Goal: Book appointment/travel/reservation

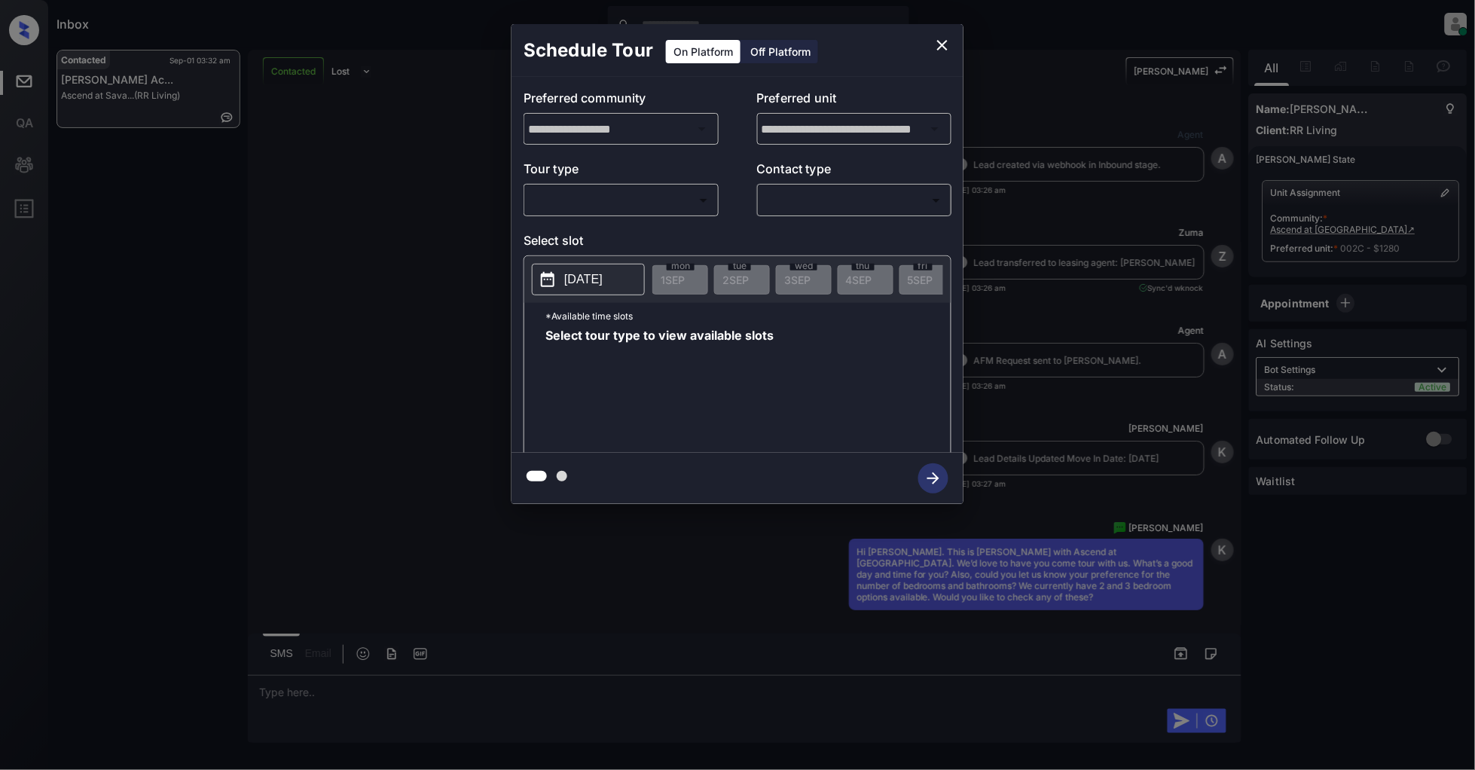
scroll to position [2684, 0]
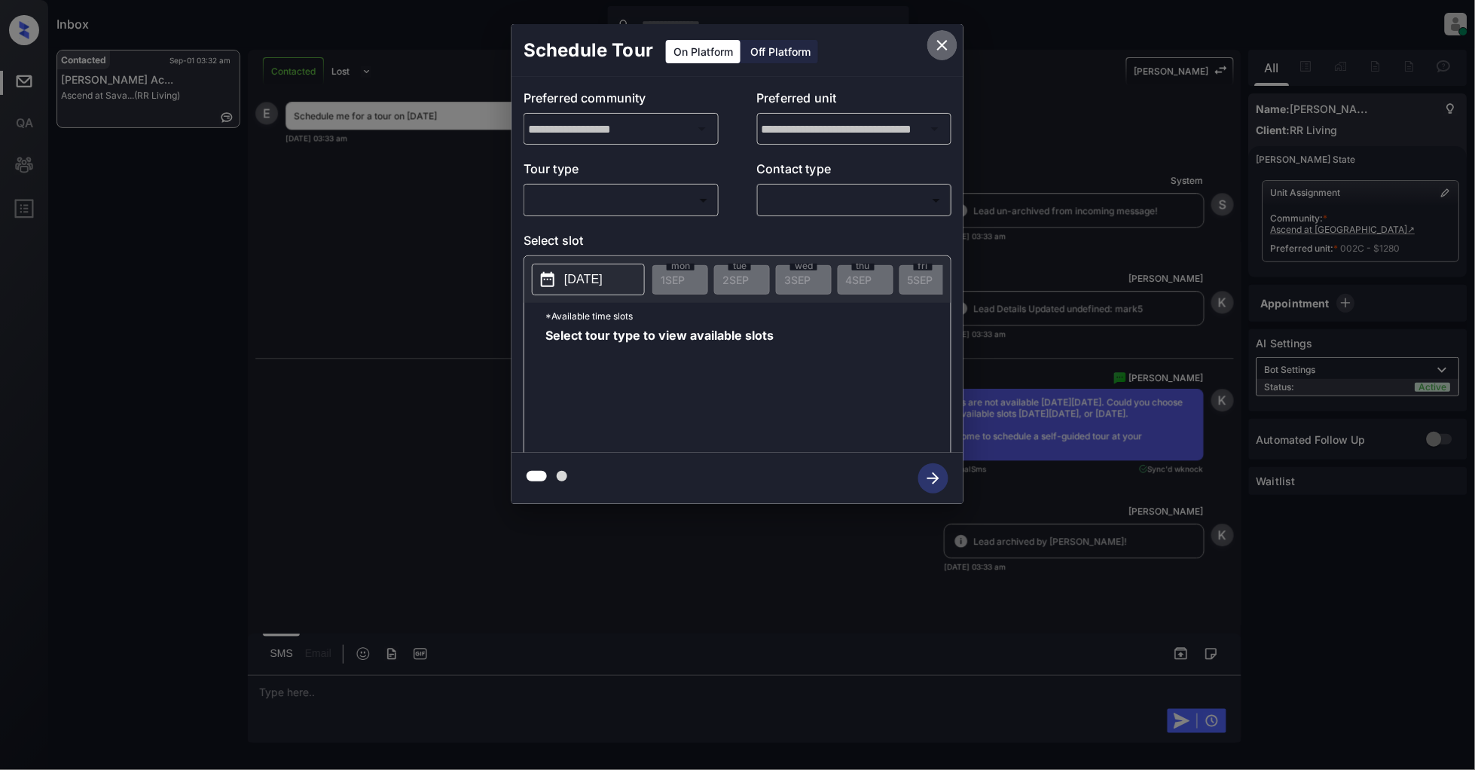
click at [939, 49] on icon "close" at bounding box center [942, 45] width 11 height 11
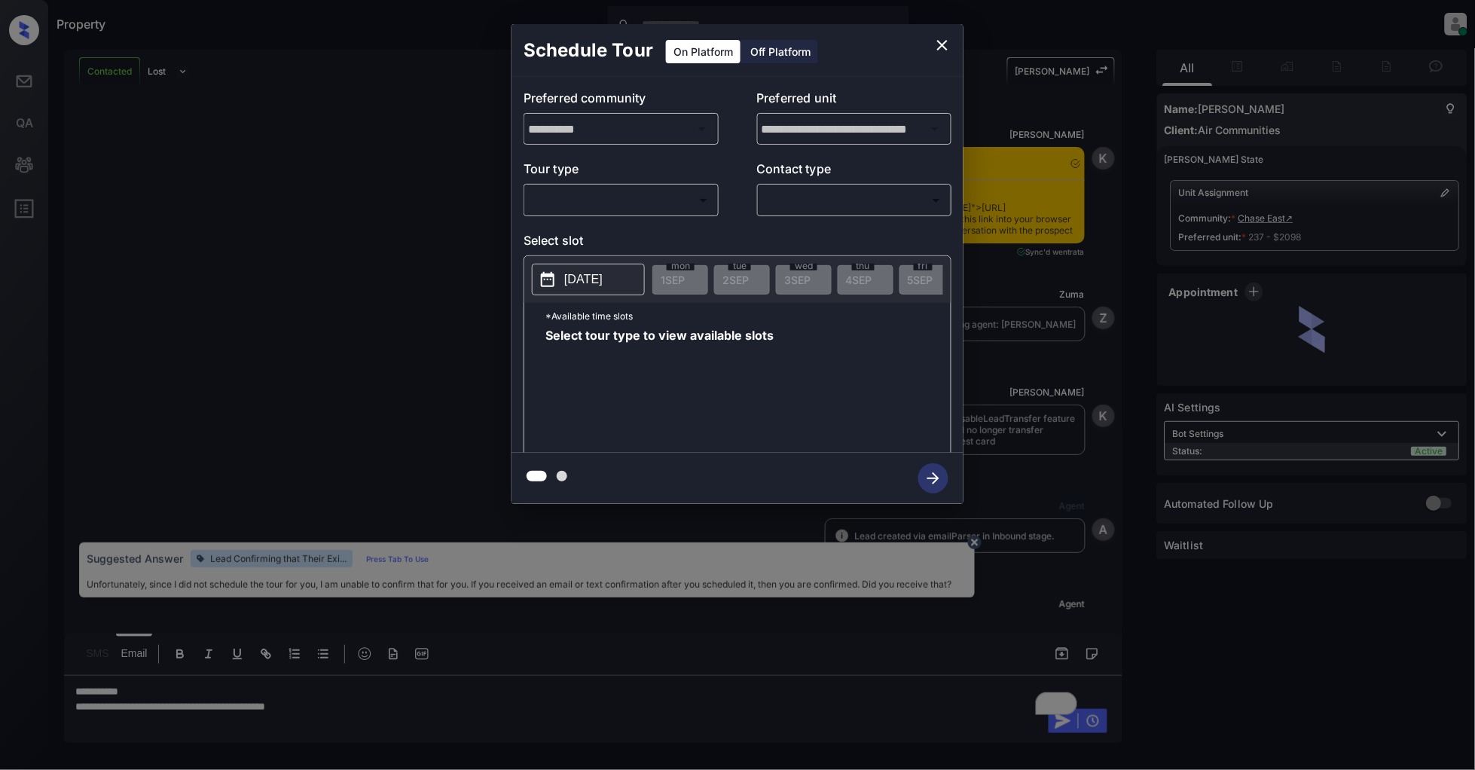
scroll to position [4680, 0]
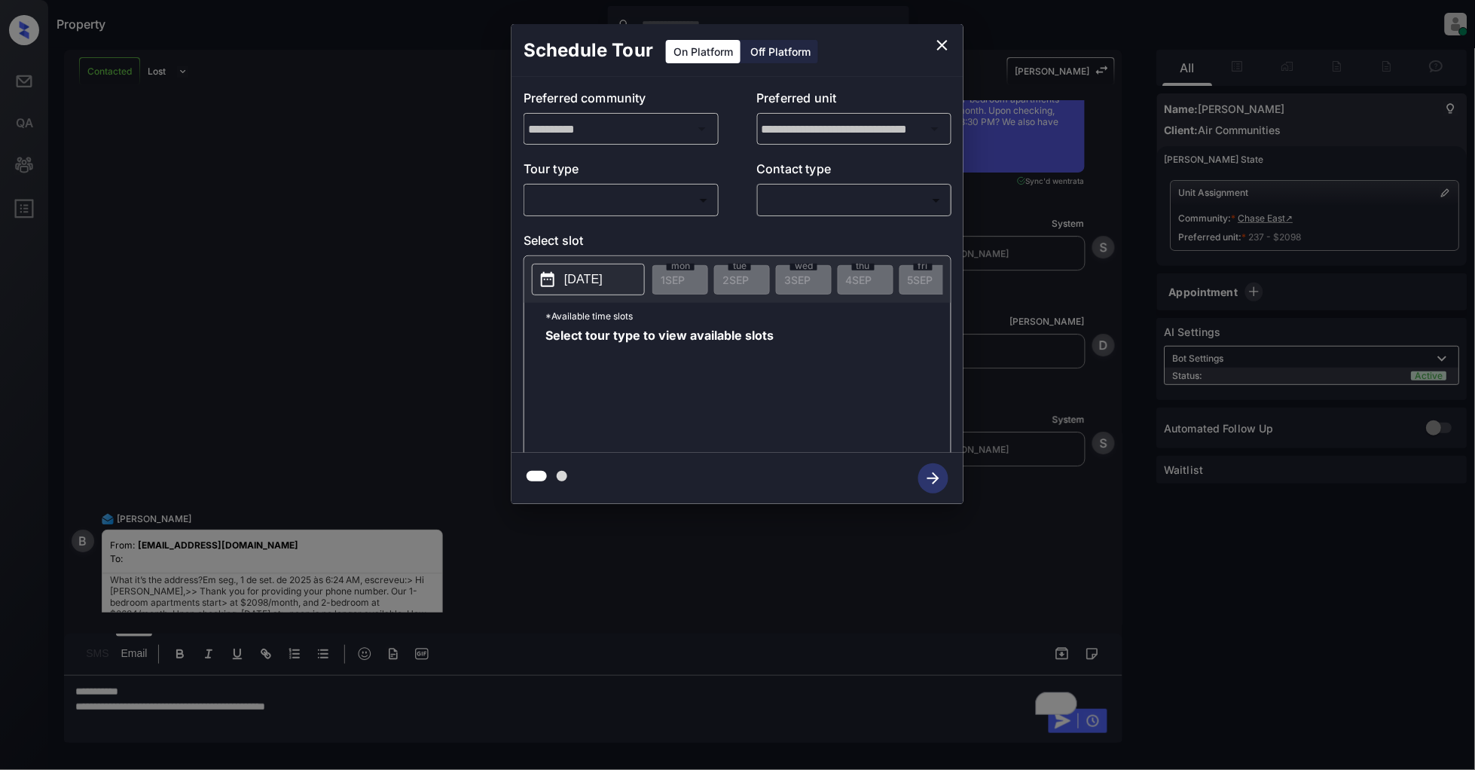
click at [365, 257] on div "**********" at bounding box center [737, 264] width 1475 height 528
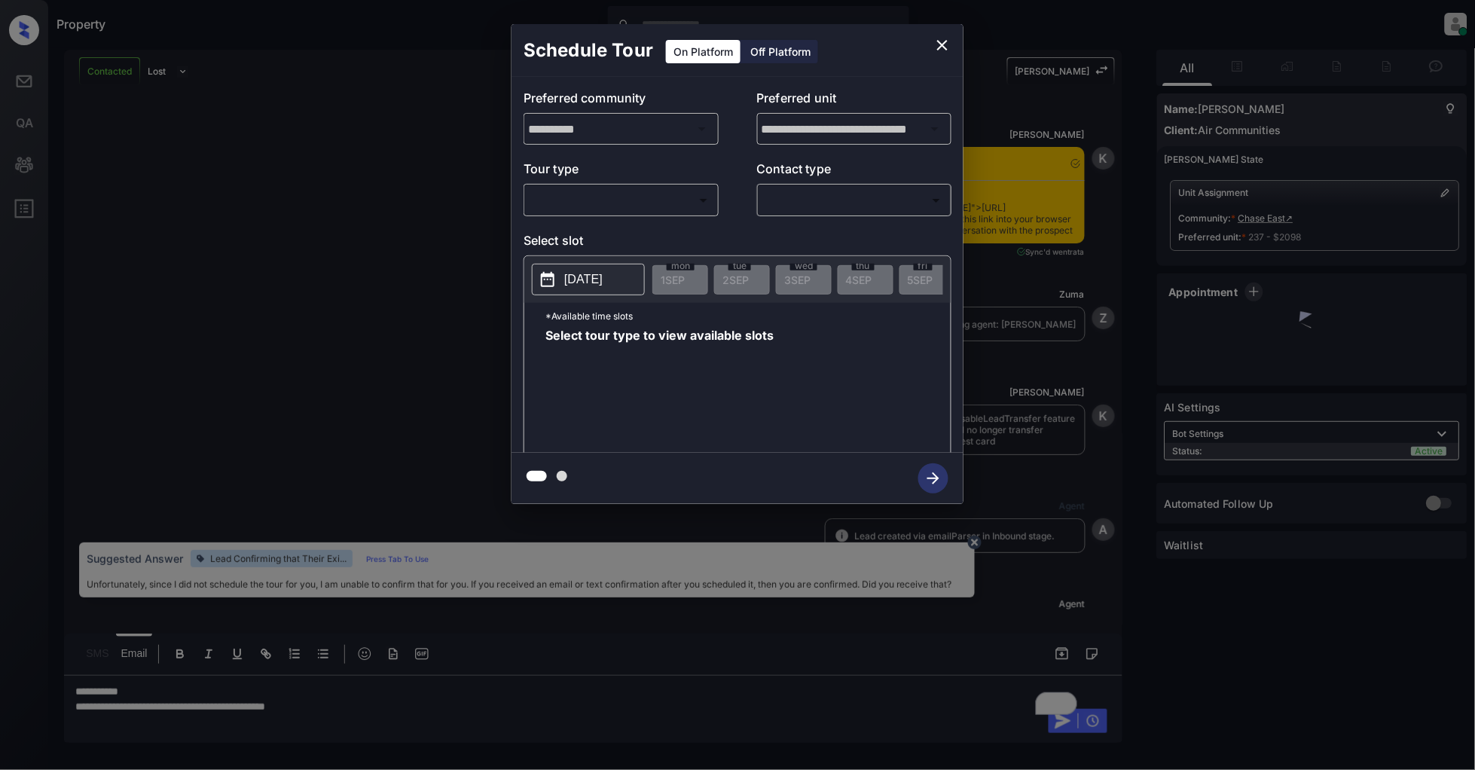
scroll to position [5196, 0]
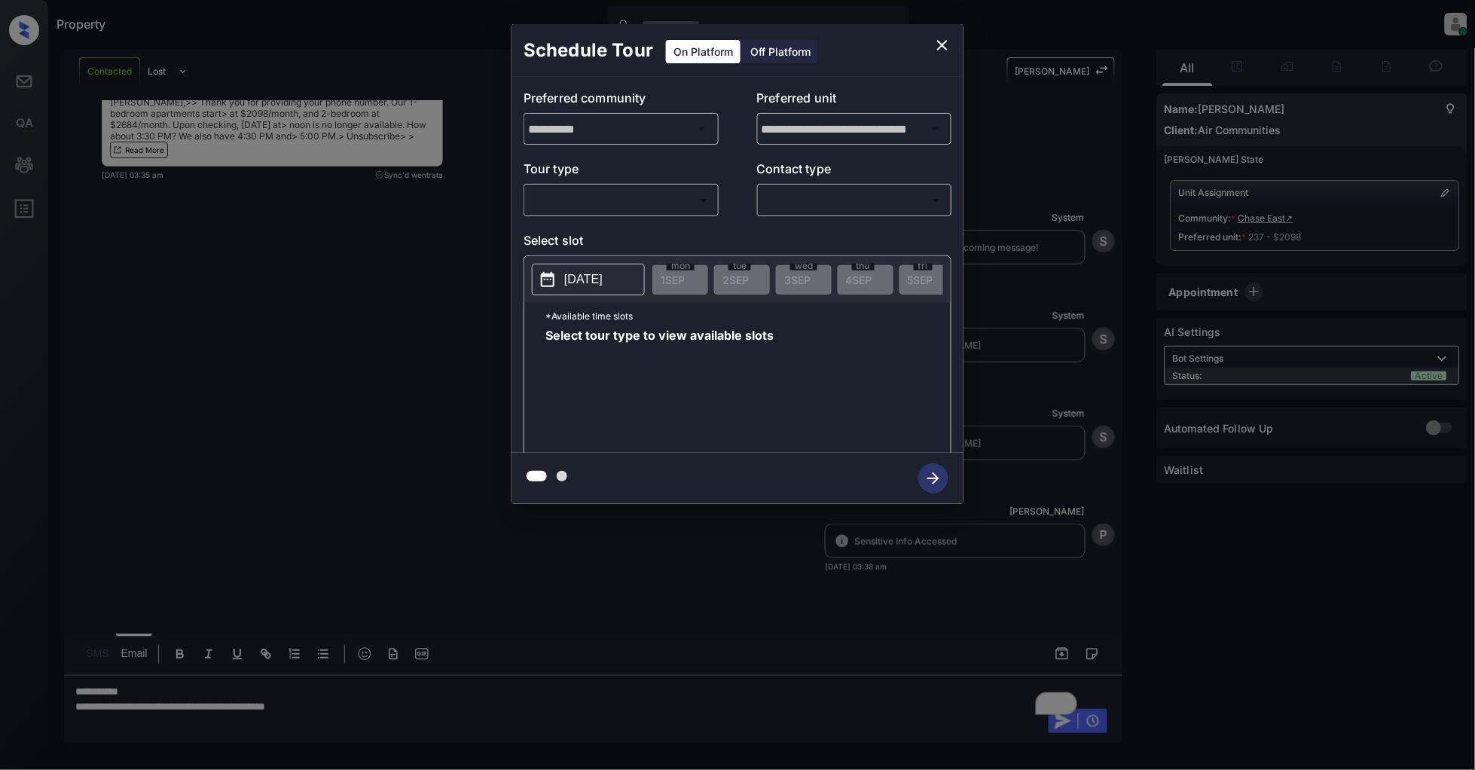
click at [627, 201] on body "Property Patrick Deasis Online Set yourself offline Set yourself on break Profi…" at bounding box center [737, 385] width 1475 height 770
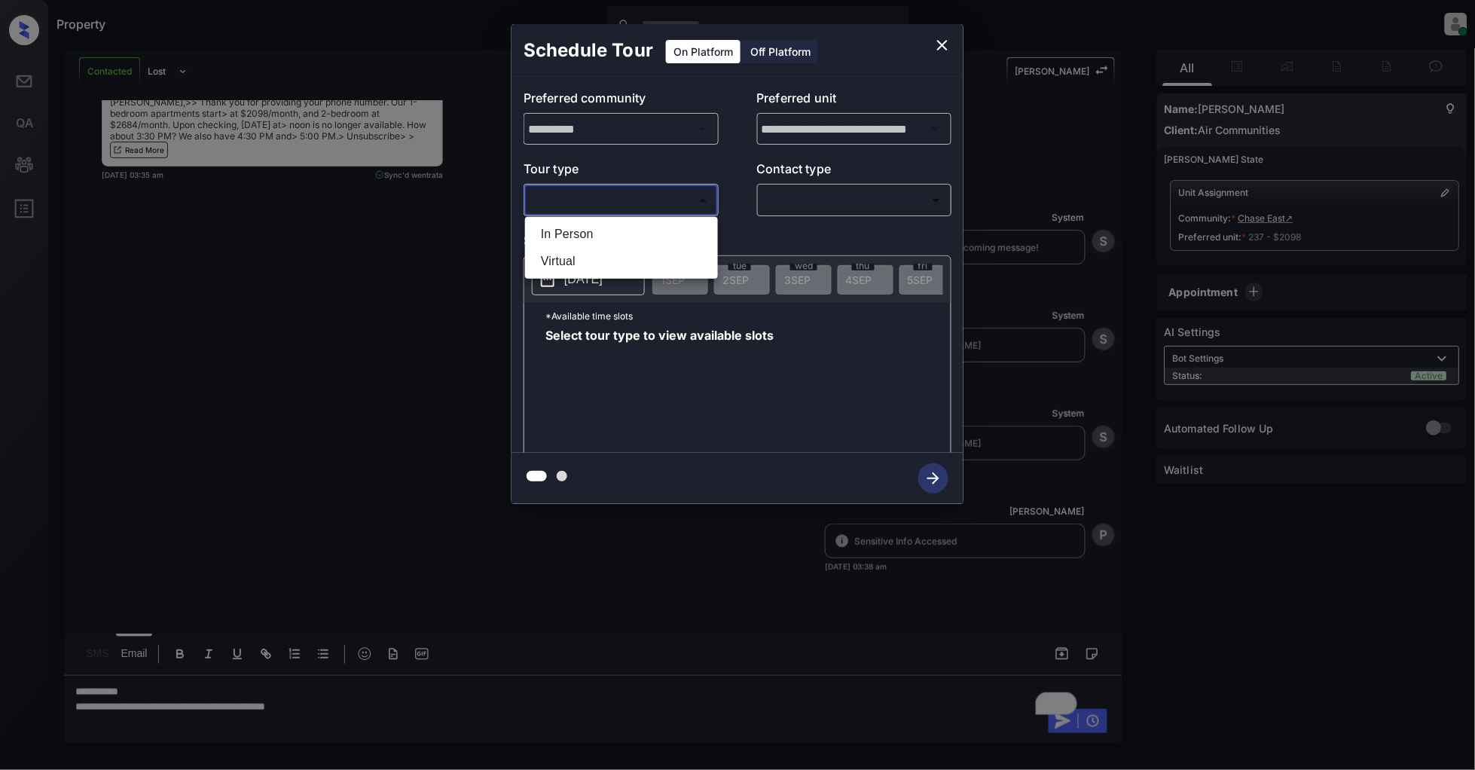
click at [586, 236] on li "In Person" at bounding box center [621, 234] width 185 height 27
type input "********"
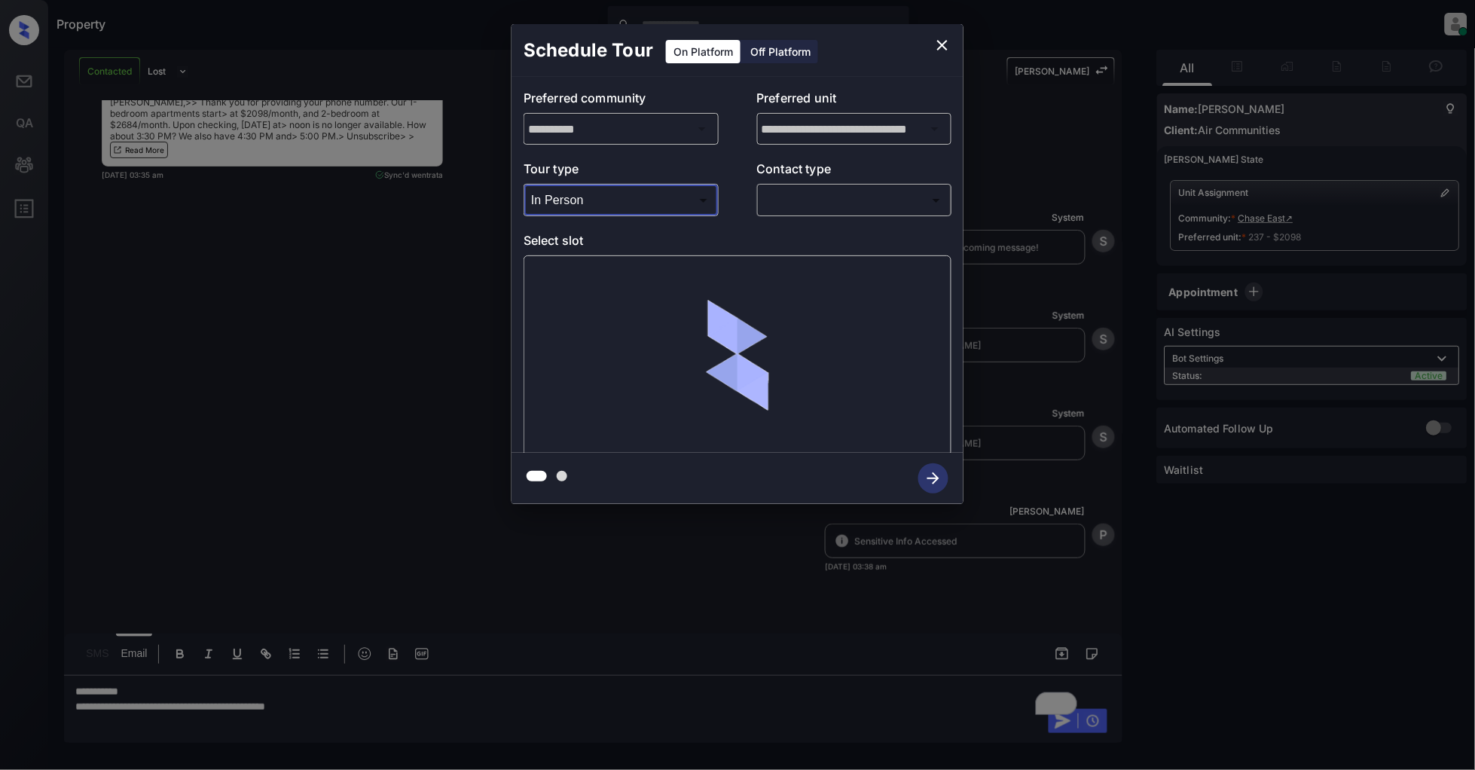
click at [806, 221] on div "**********" at bounding box center [738, 265] width 452 height 376
click at [815, 203] on body "Property Patrick Deasis Online Set yourself offline Set yourself on break Profi…" at bounding box center [737, 385] width 1475 height 770
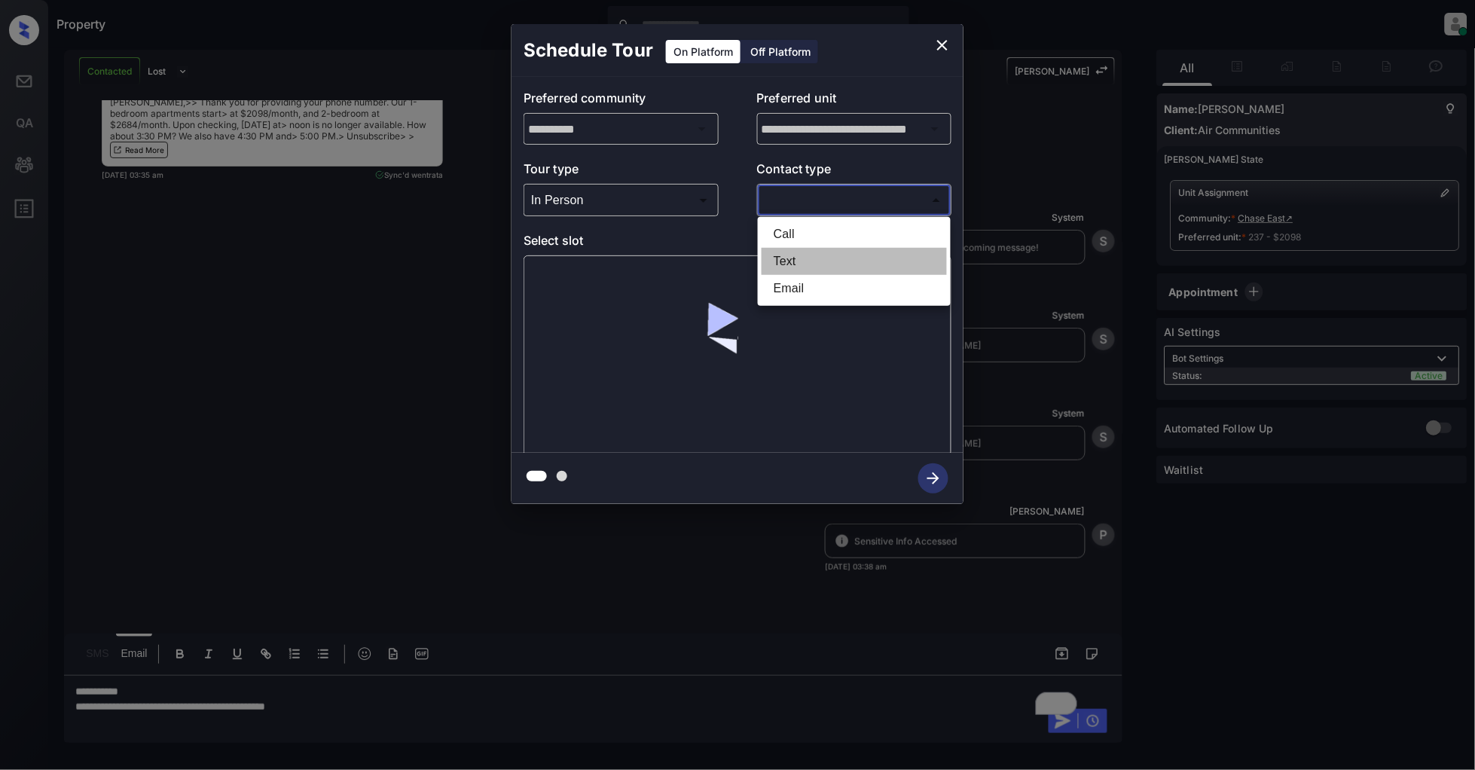
click at [799, 257] on li "Text" at bounding box center [854, 261] width 185 height 27
type input "****"
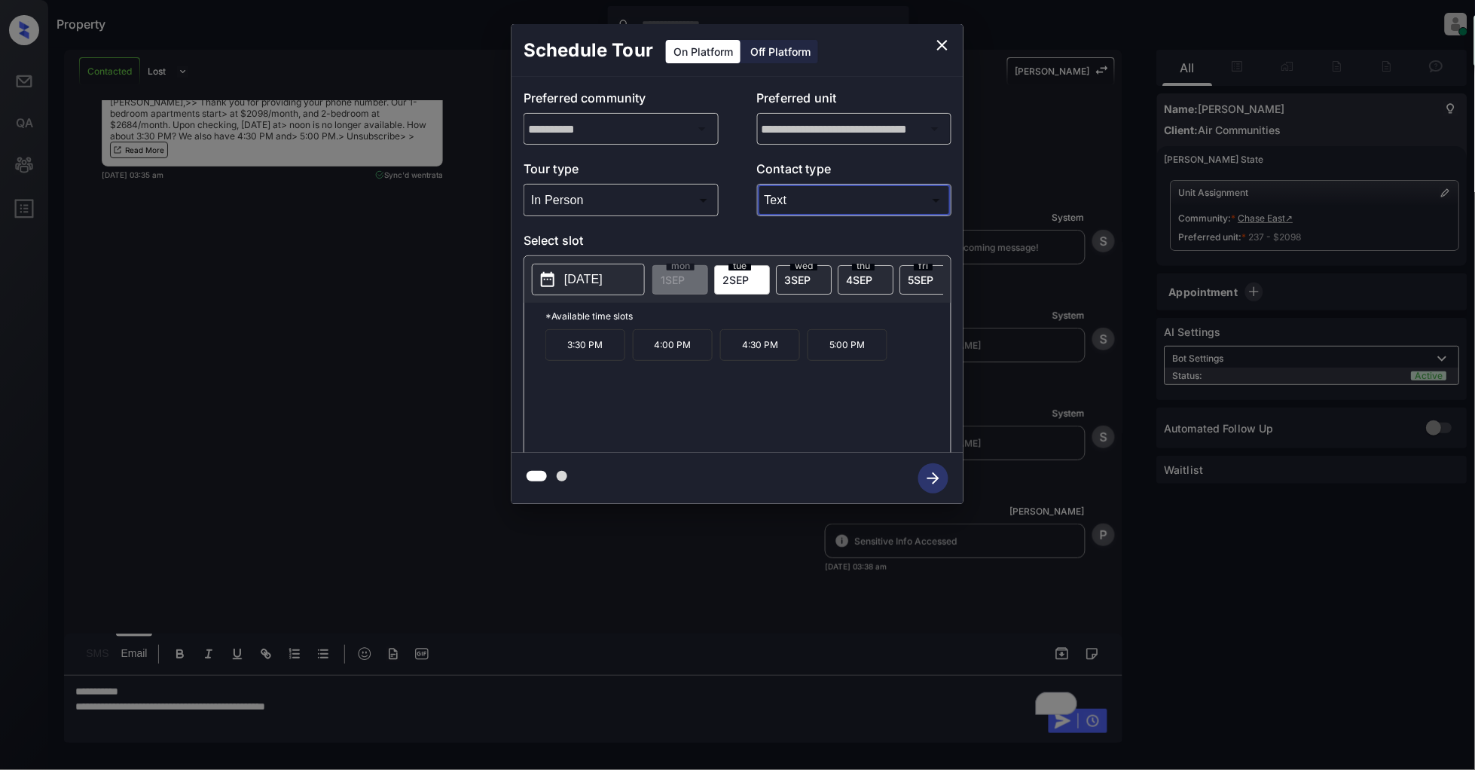
click at [648, 390] on div "3:30 PM 4:00 PM 4:30 PM 5:00 PM" at bounding box center [747, 389] width 405 height 121
drag, startPoint x: 619, startPoint y: 362, endPoint x: 569, endPoint y: 352, distance: 51.4
click at [569, 352] on p "3:30 PM" at bounding box center [585, 345] width 80 height 32
copy p "3:30 PM"
click at [945, 48] on icon "close" at bounding box center [942, 45] width 18 height 18
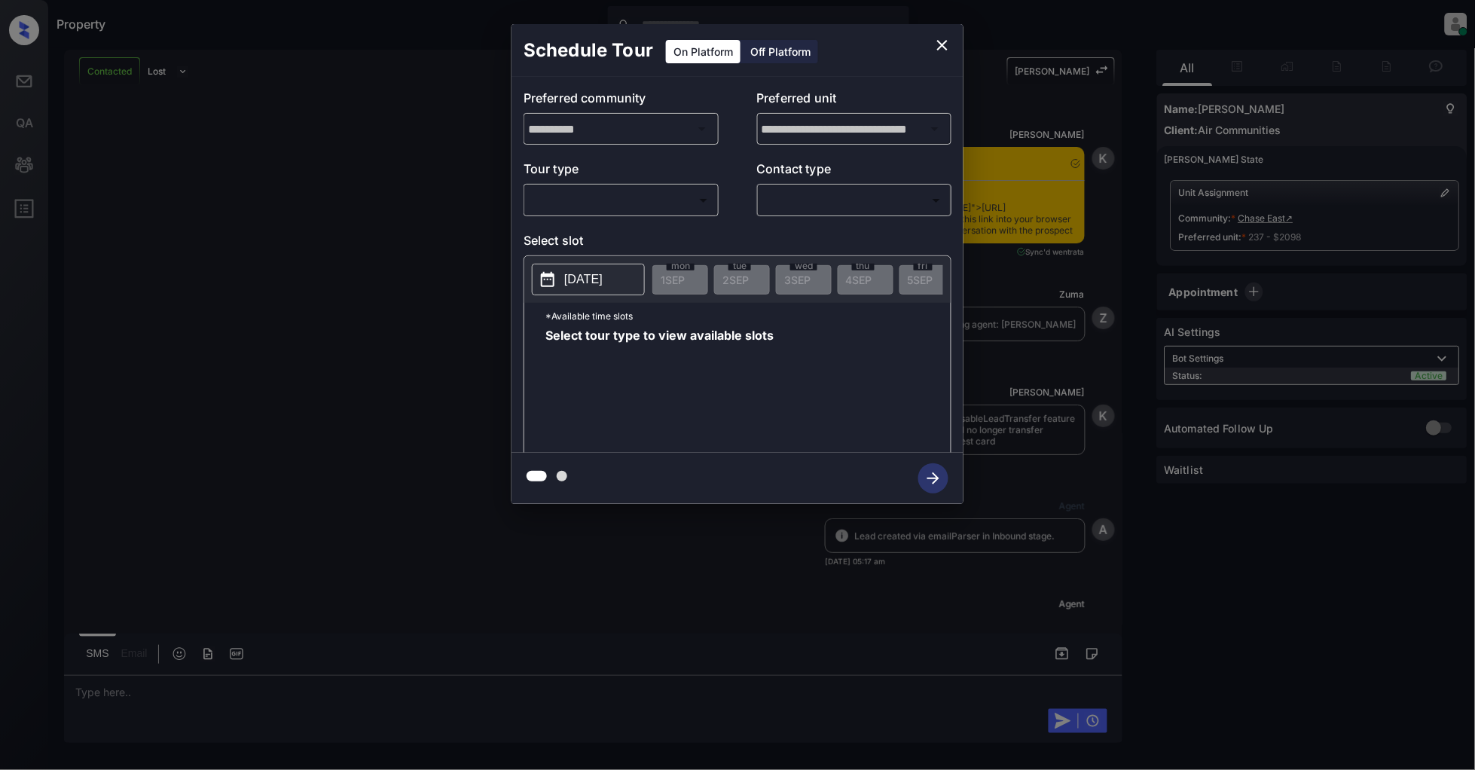
scroll to position [5834, 0]
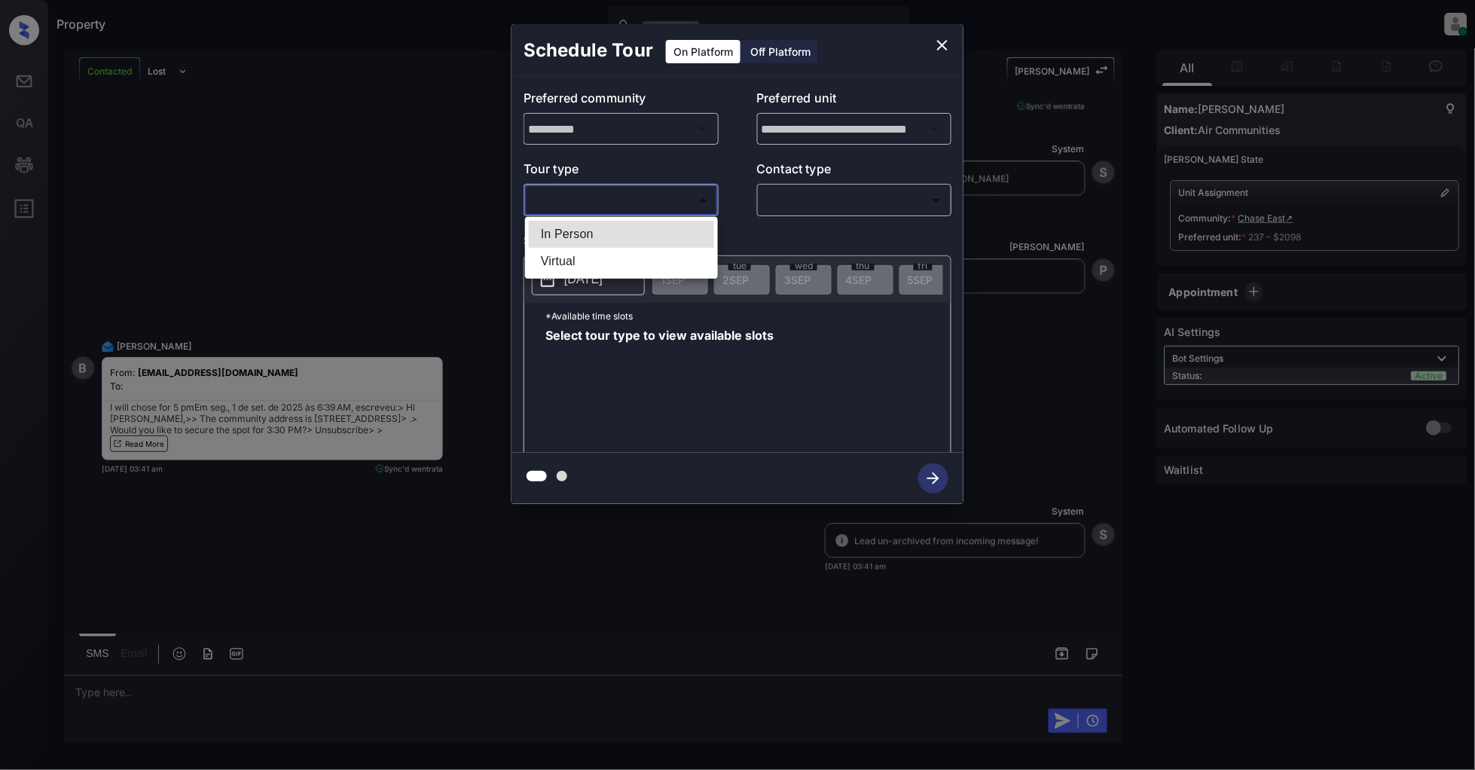
click at [628, 209] on body "Property Patrick Deasis Online Set yourself offline Set yourself on break Profi…" at bounding box center [737, 385] width 1475 height 770
click at [593, 229] on li "In Person" at bounding box center [621, 234] width 185 height 27
type input "********"
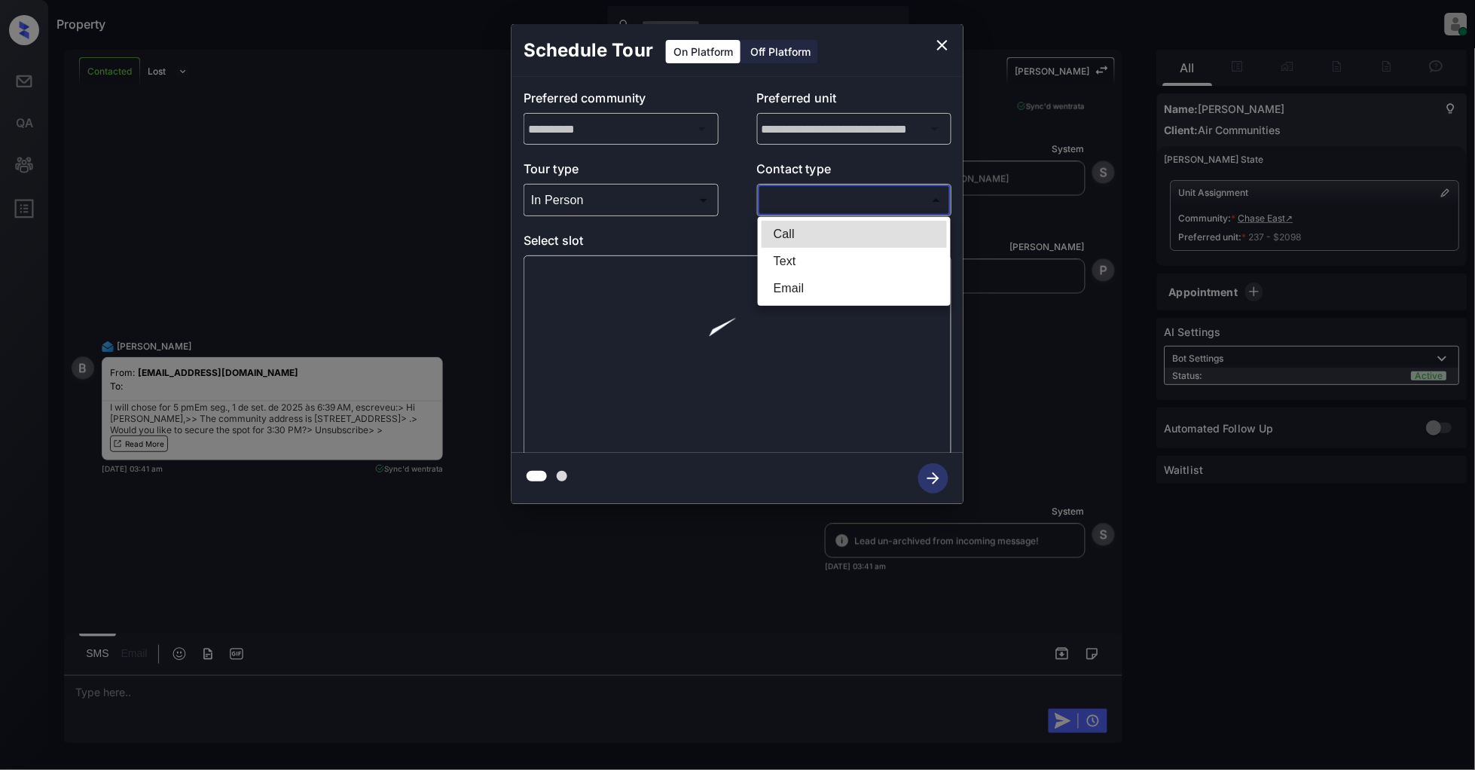
click at [797, 199] on body "Property Patrick Deasis Online Set yourself offline Set yourself on break Profi…" at bounding box center [737, 385] width 1475 height 770
click at [795, 260] on li "Text" at bounding box center [854, 261] width 185 height 27
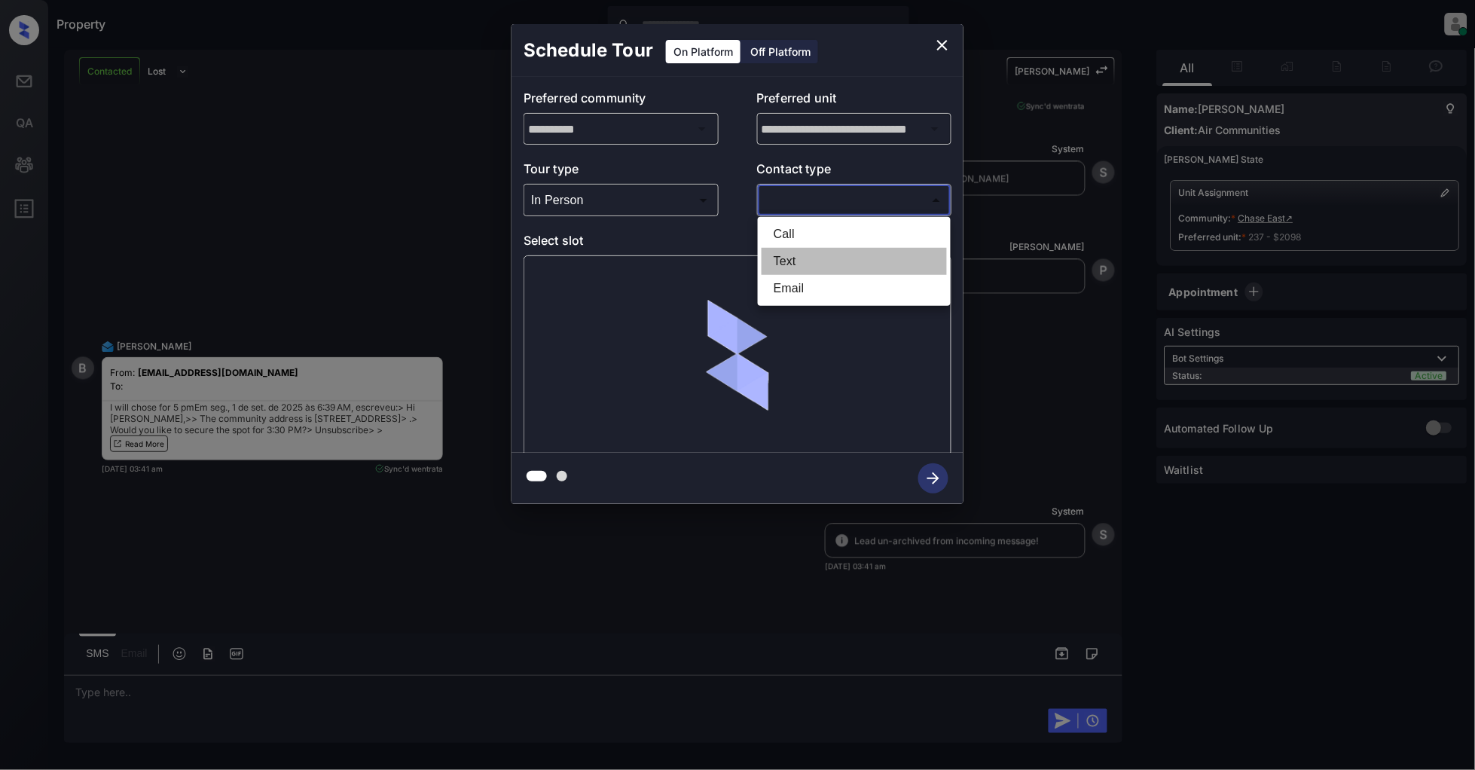
type input "****"
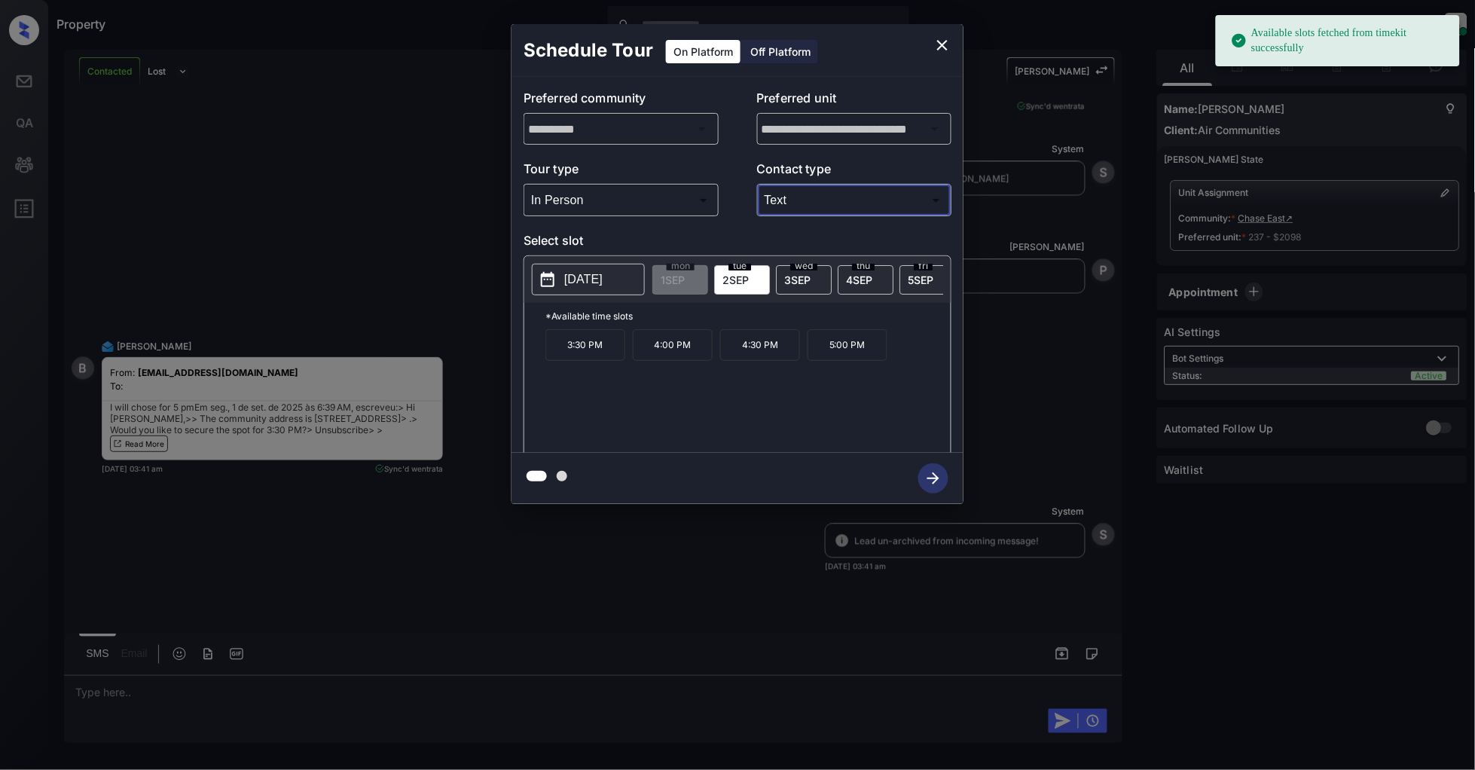
click at [839, 361] on p "5:00 PM" at bounding box center [848, 345] width 80 height 32
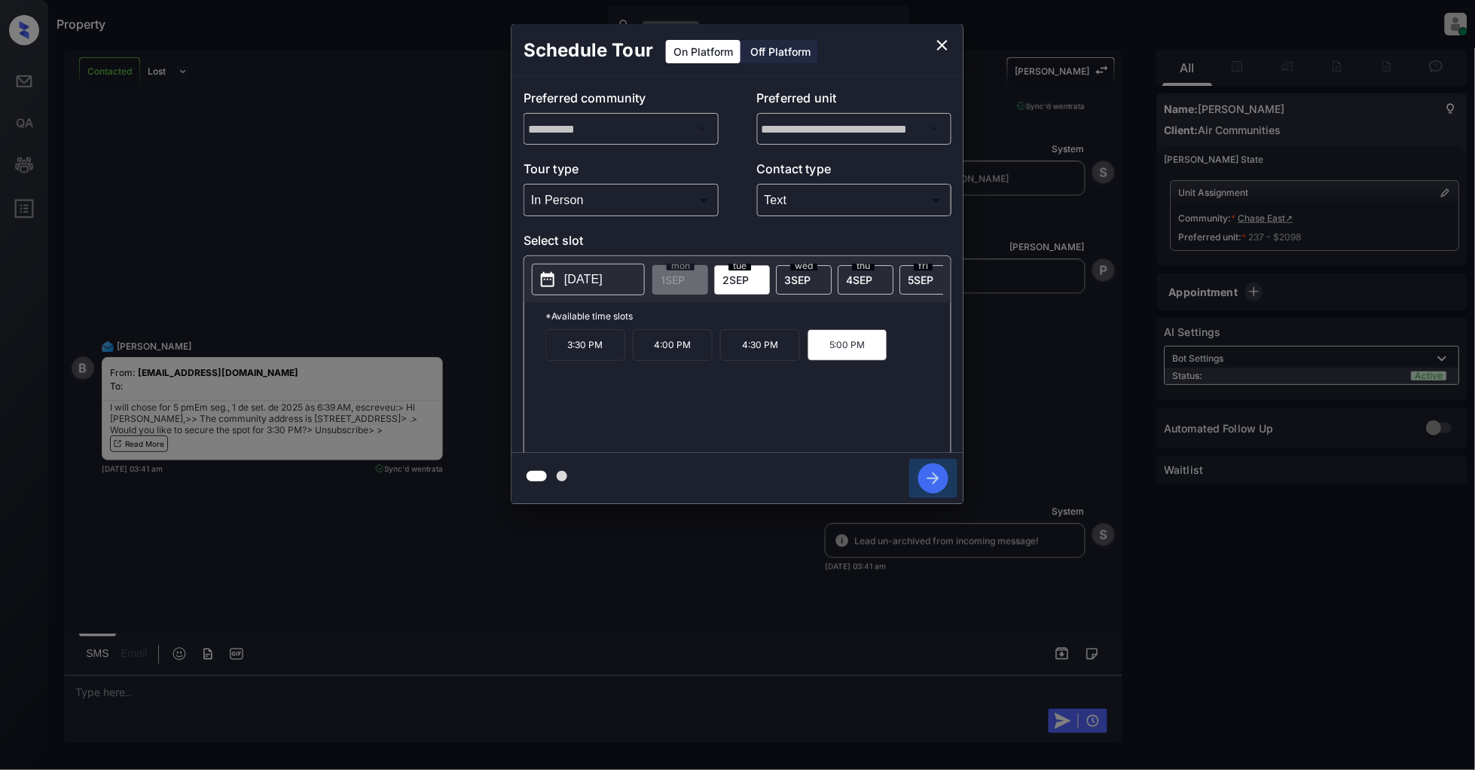
click at [924, 486] on icon "button" at bounding box center [933, 478] width 30 height 30
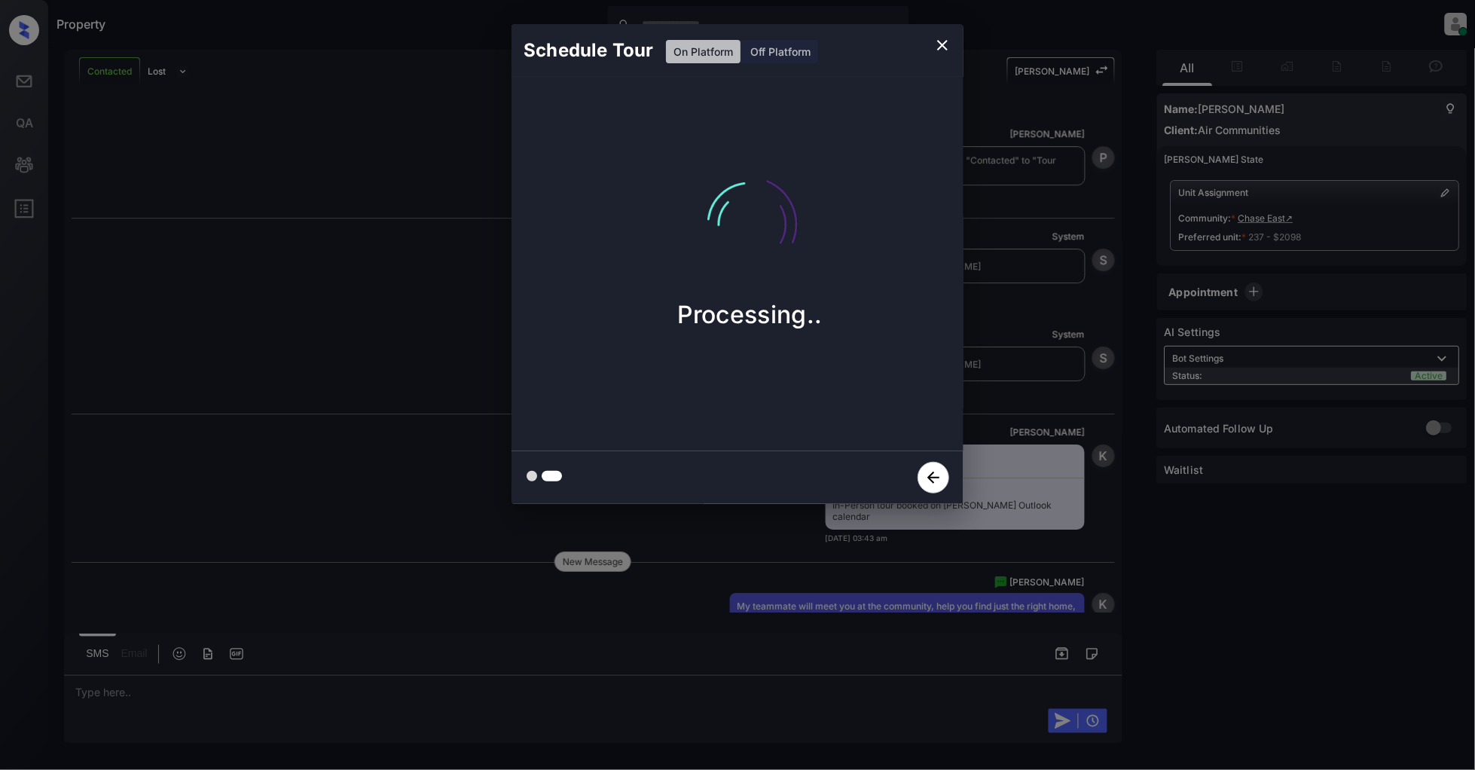
scroll to position [6532, 0]
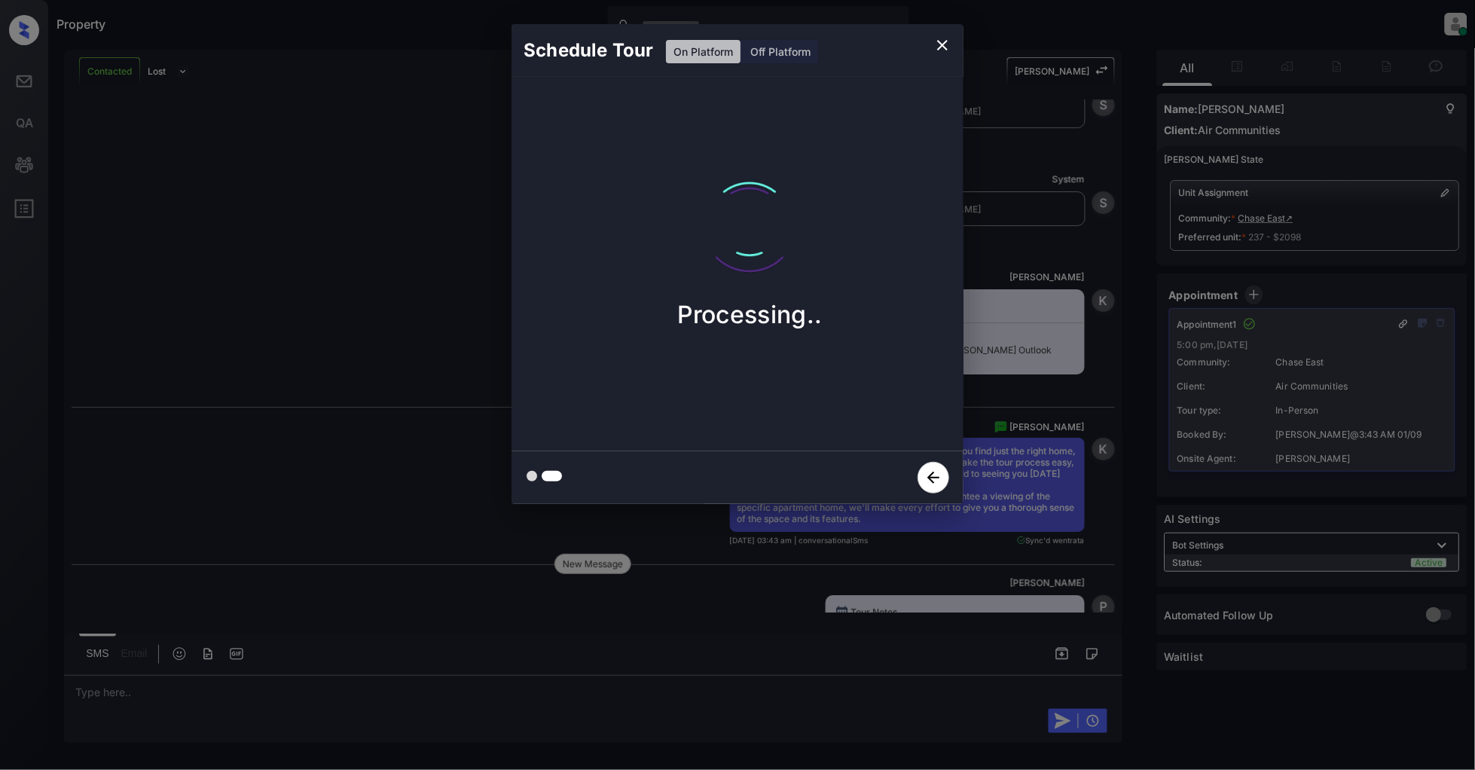
click at [939, 47] on icon "close" at bounding box center [942, 45] width 18 height 18
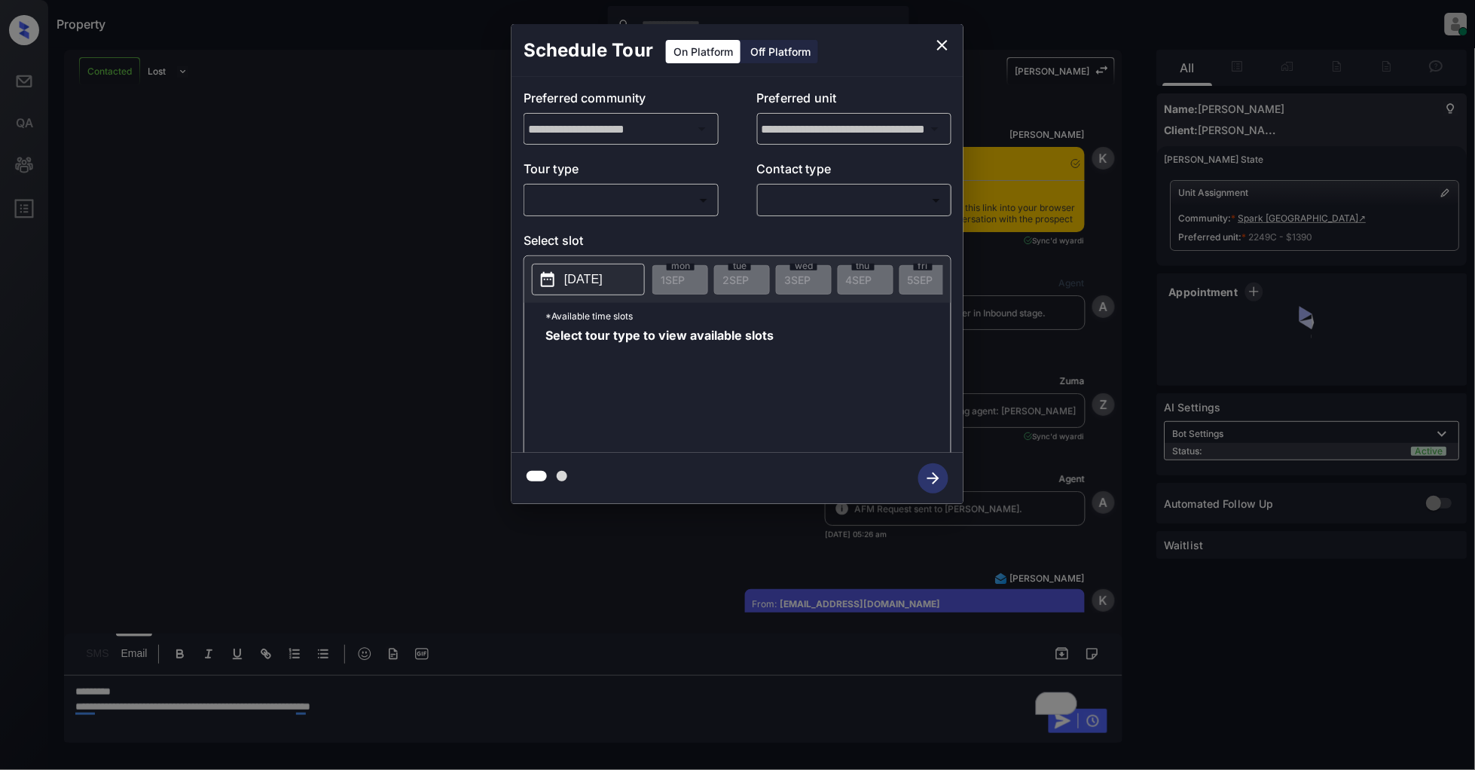
scroll to position [15265, 0]
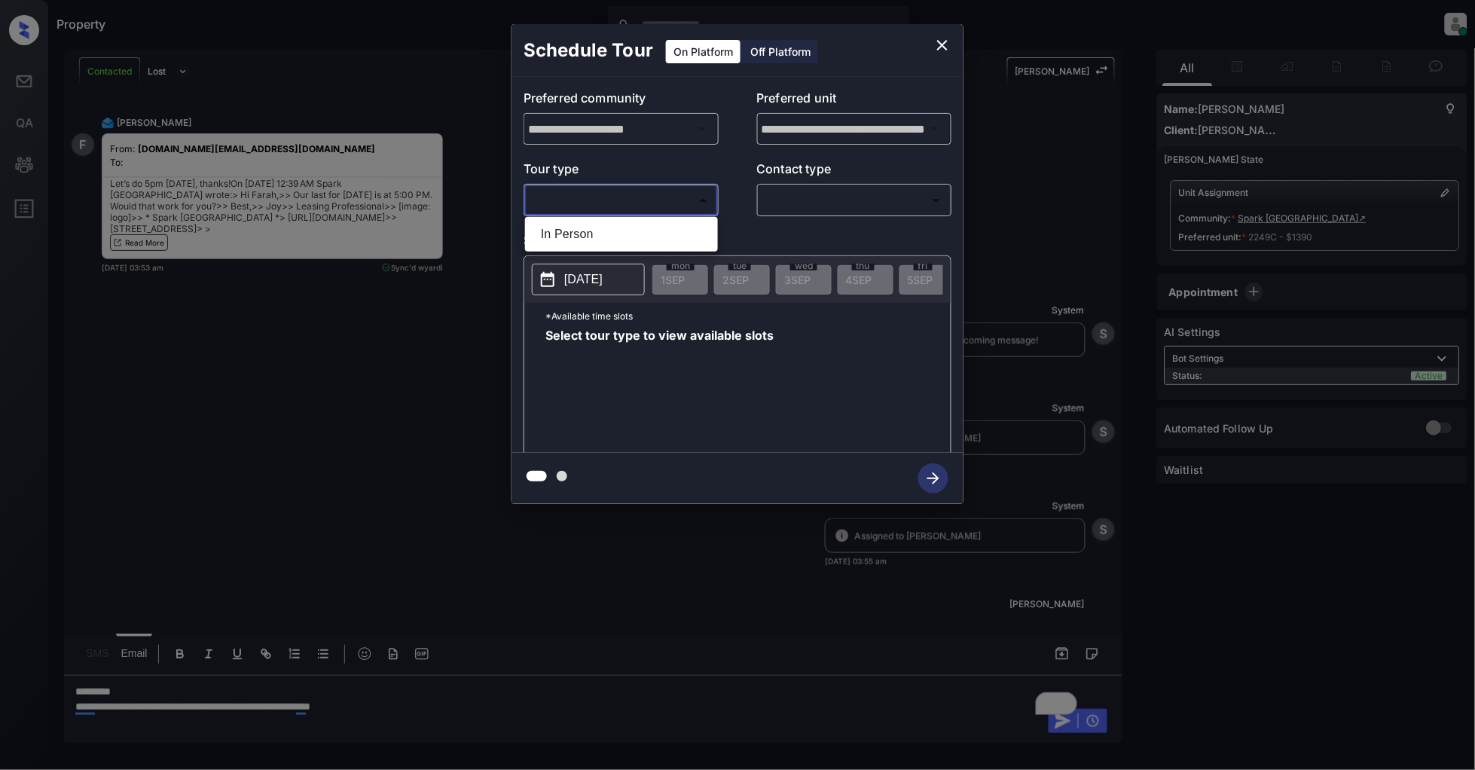
click at [640, 208] on body "Property Patrick Deasis Online Set yourself offline Set yourself on break Profi…" at bounding box center [737, 385] width 1475 height 770
click at [594, 232] on li "In Person" at bounding box center [621, 234] width 185 height 27
type input "********"
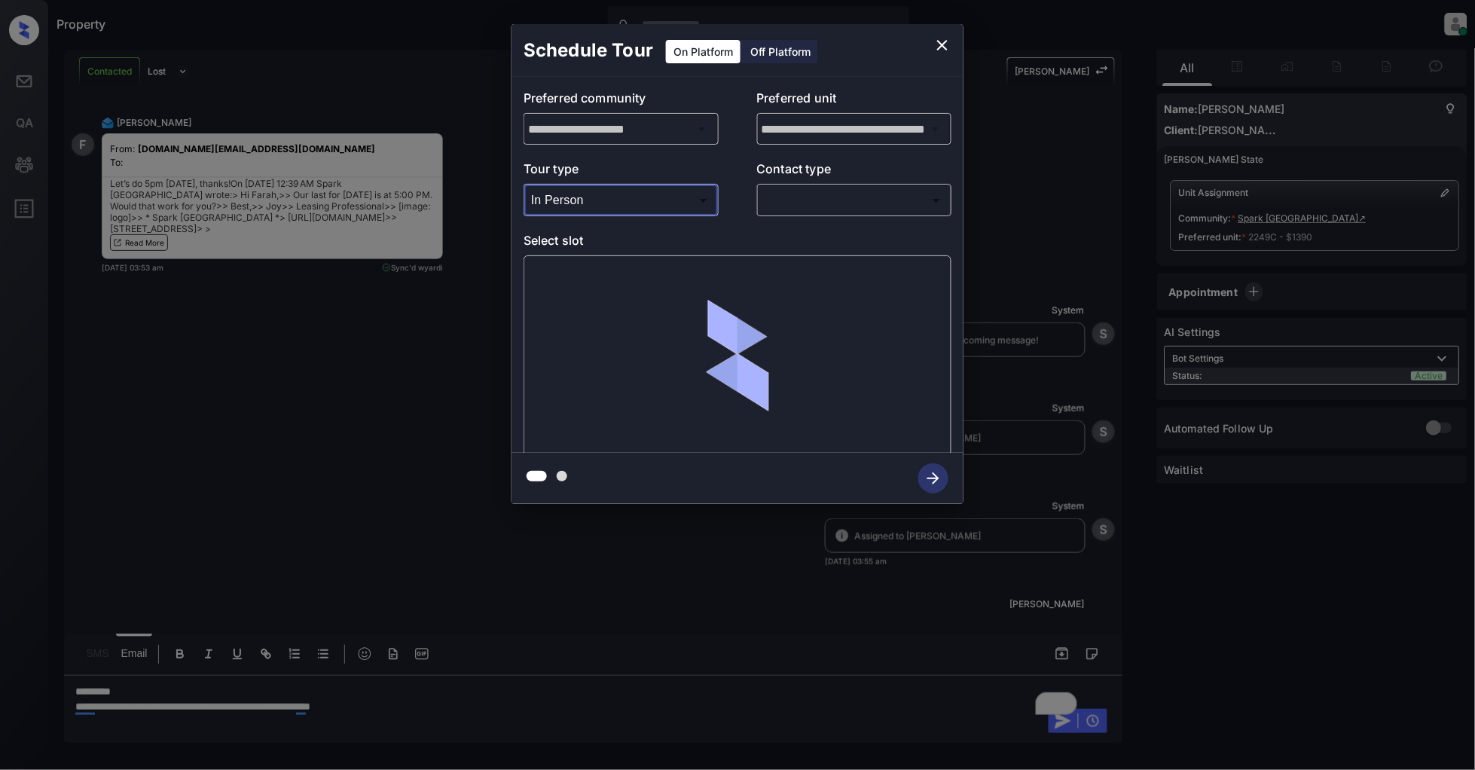
click at [844, 192] on body "Property Patrick Deasis Online Set yourself offline Set yourself on break Profi…" at bounding box center [737, 385] width 1475 height 770
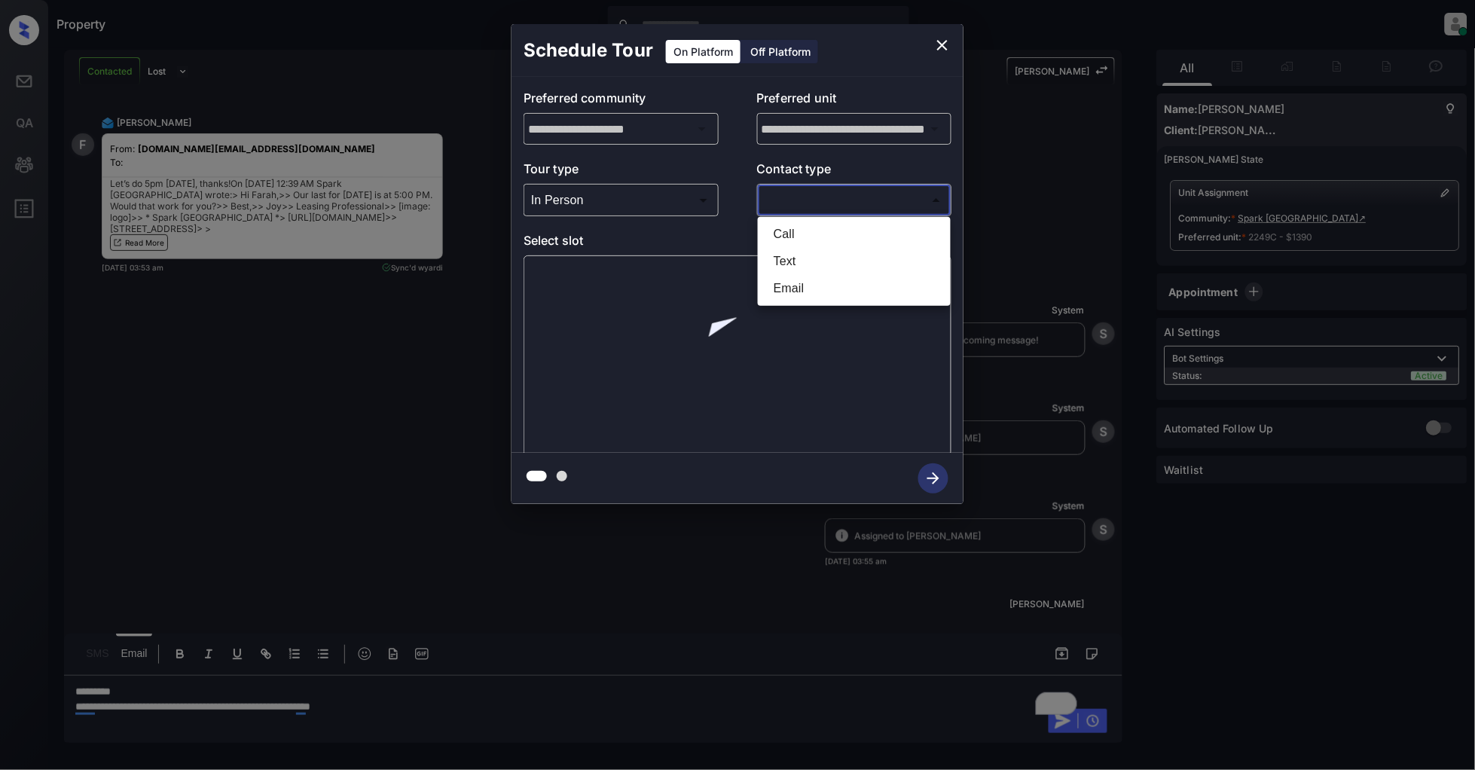
click at [779, 261] on li "Text" at bounding box center [854, 261] width 185 height 27
type input "****"
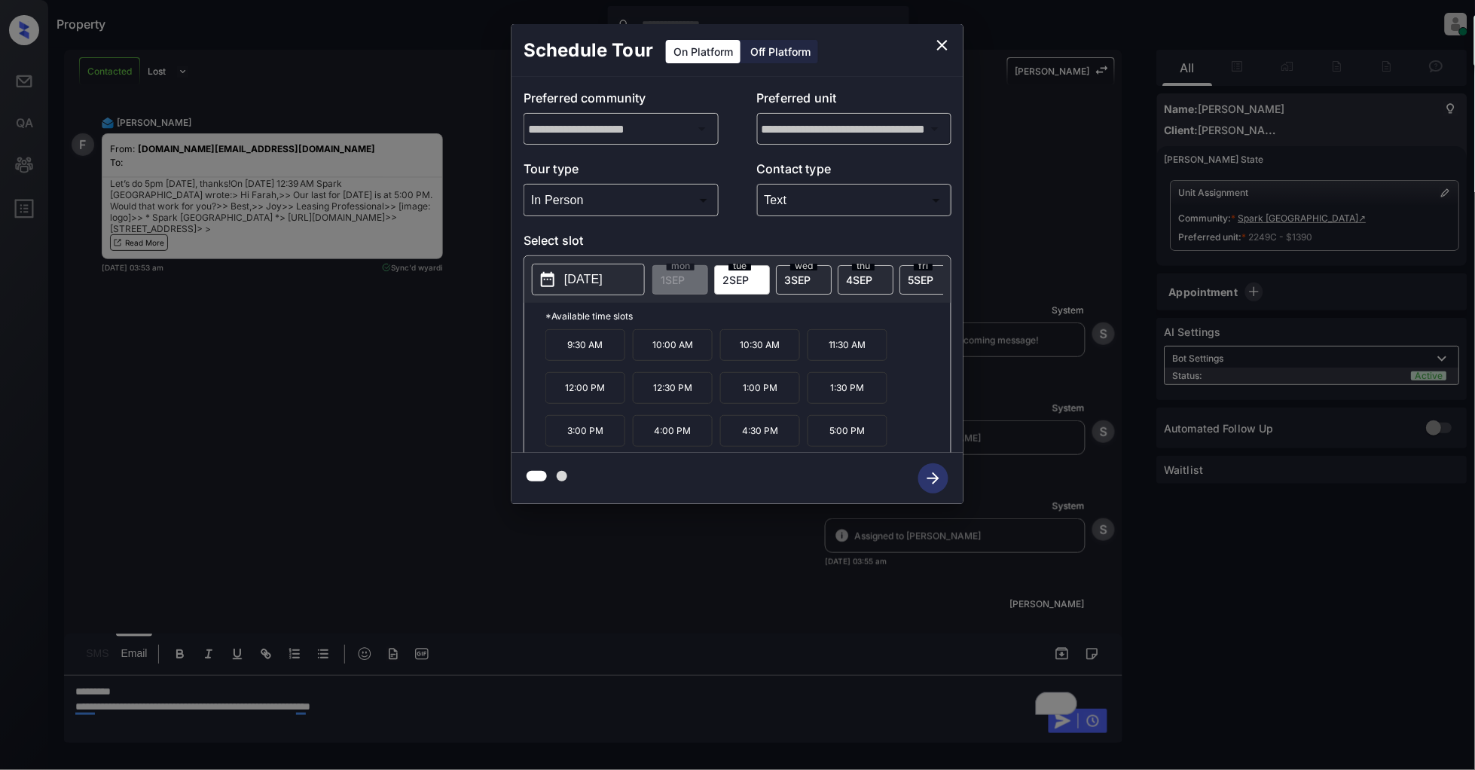
click at [810, 280] on span "3 SEP" at bounding box center [797, 279] width 26 height 13
click at [940, 42] on icon "close" at bounding box center [942, 45] width 11 height 11
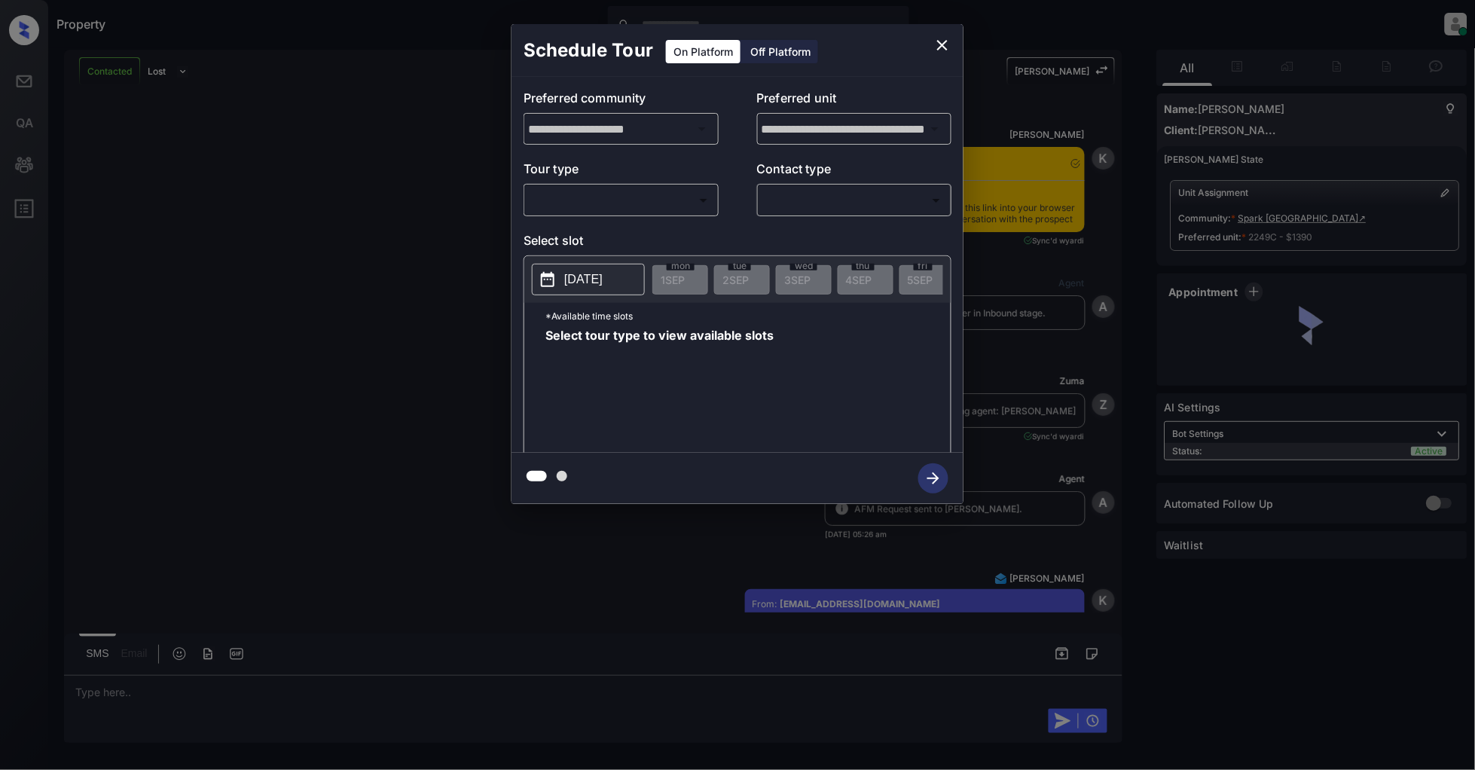
scroll to position [16387, 0]
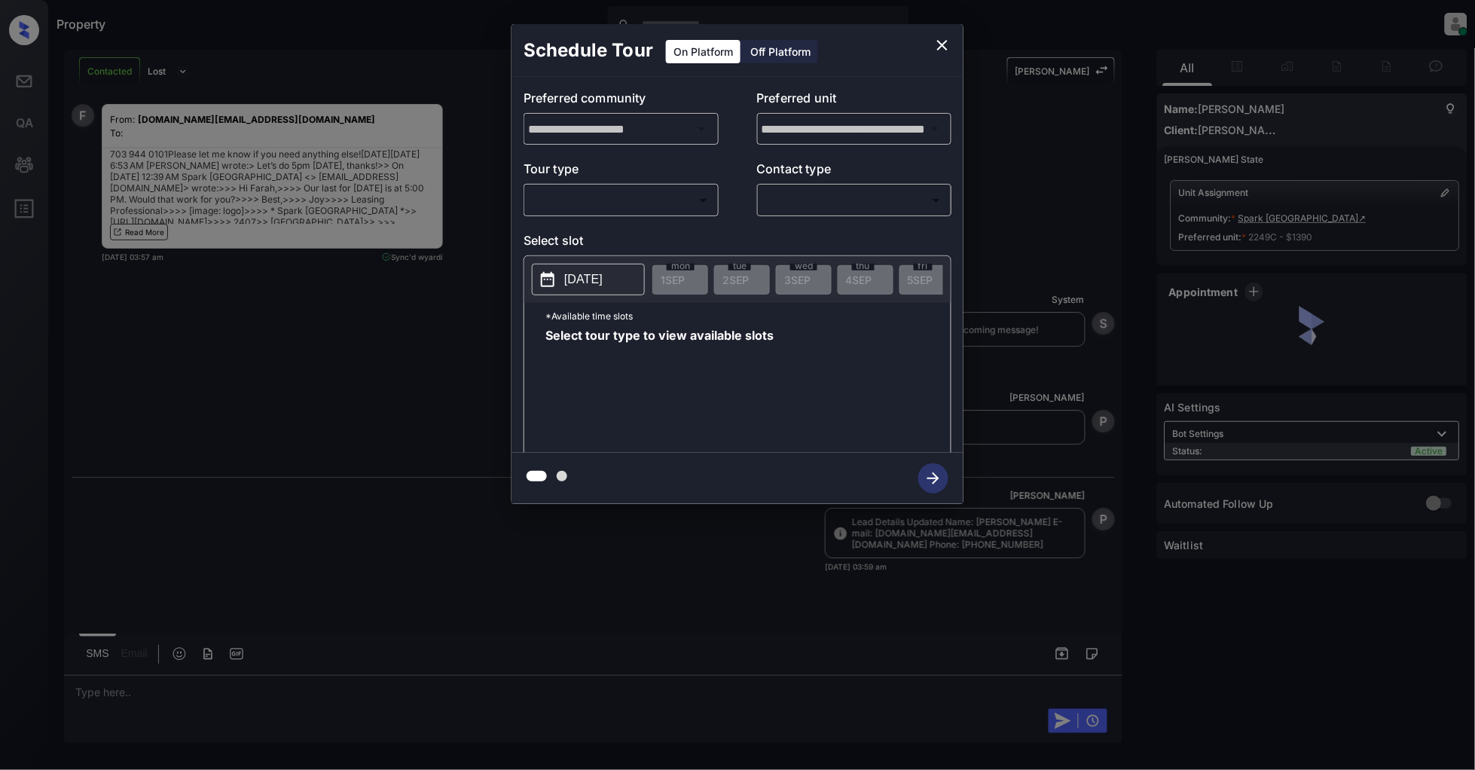
click at [585, 209] on body "Property [PERSON_NAME] Online Set yourself offline Set yourself on break Profil…" at bounding box center [737, 385] width 1475 height 770
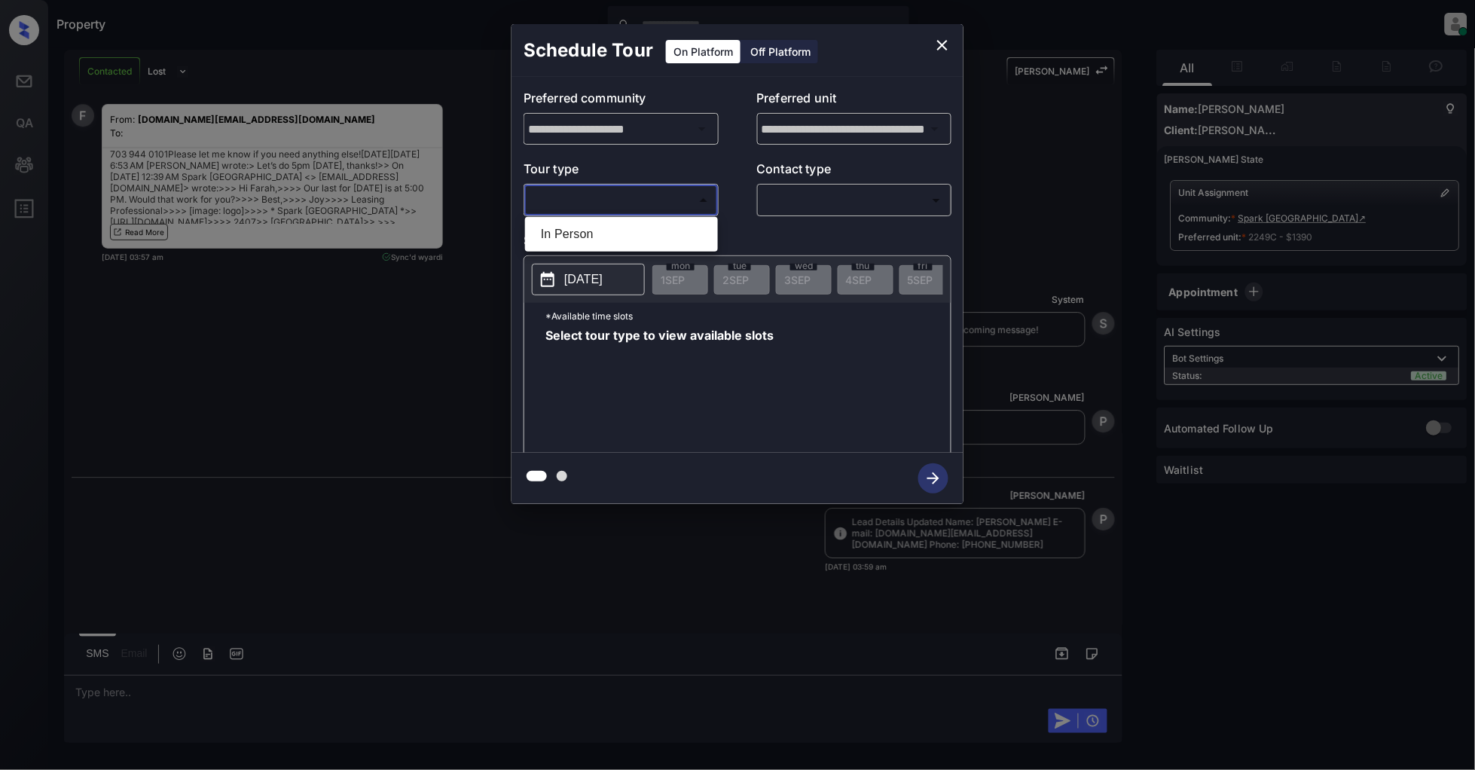
click at [582, 229] on li "In Person" at bounding box center [621, 234] width 185 height 27
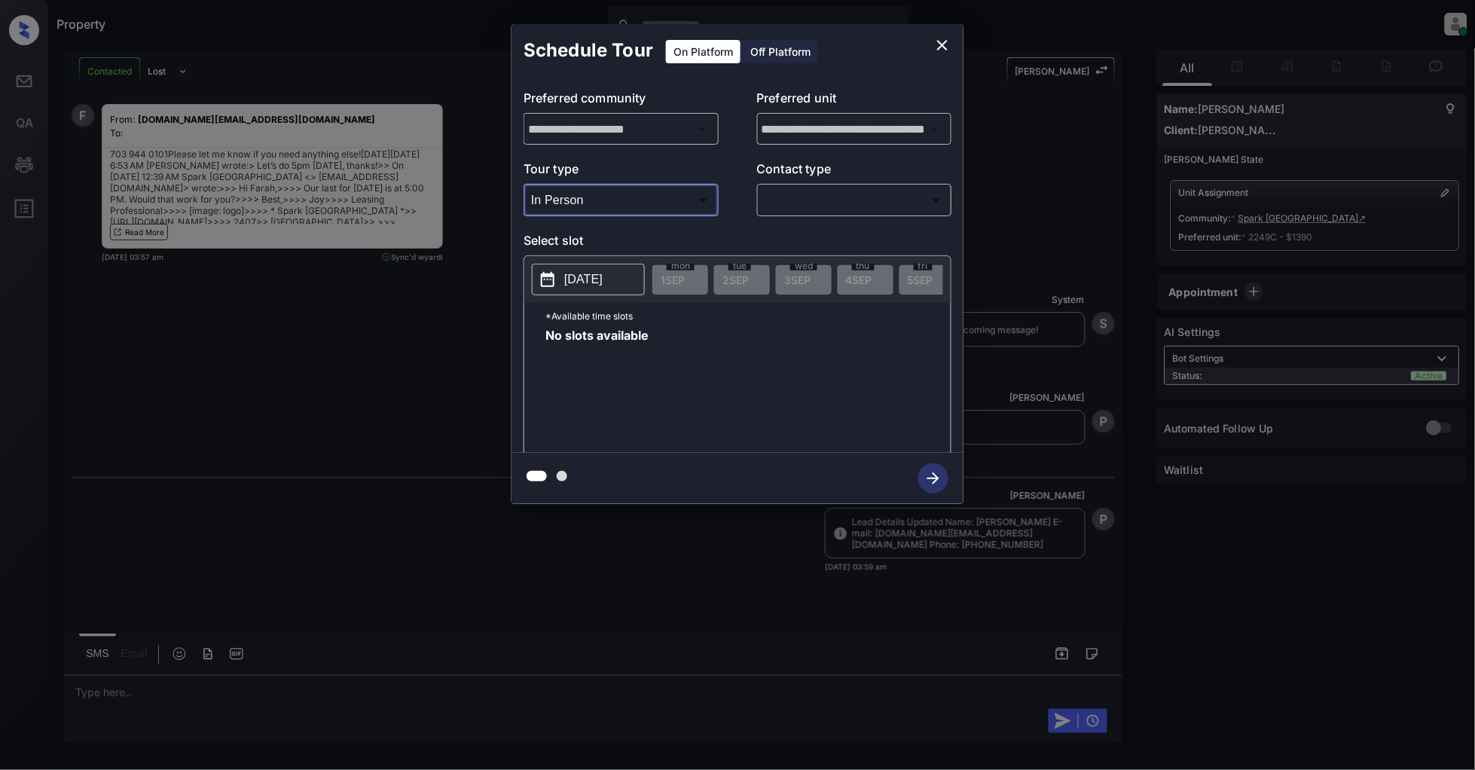
type input "********"
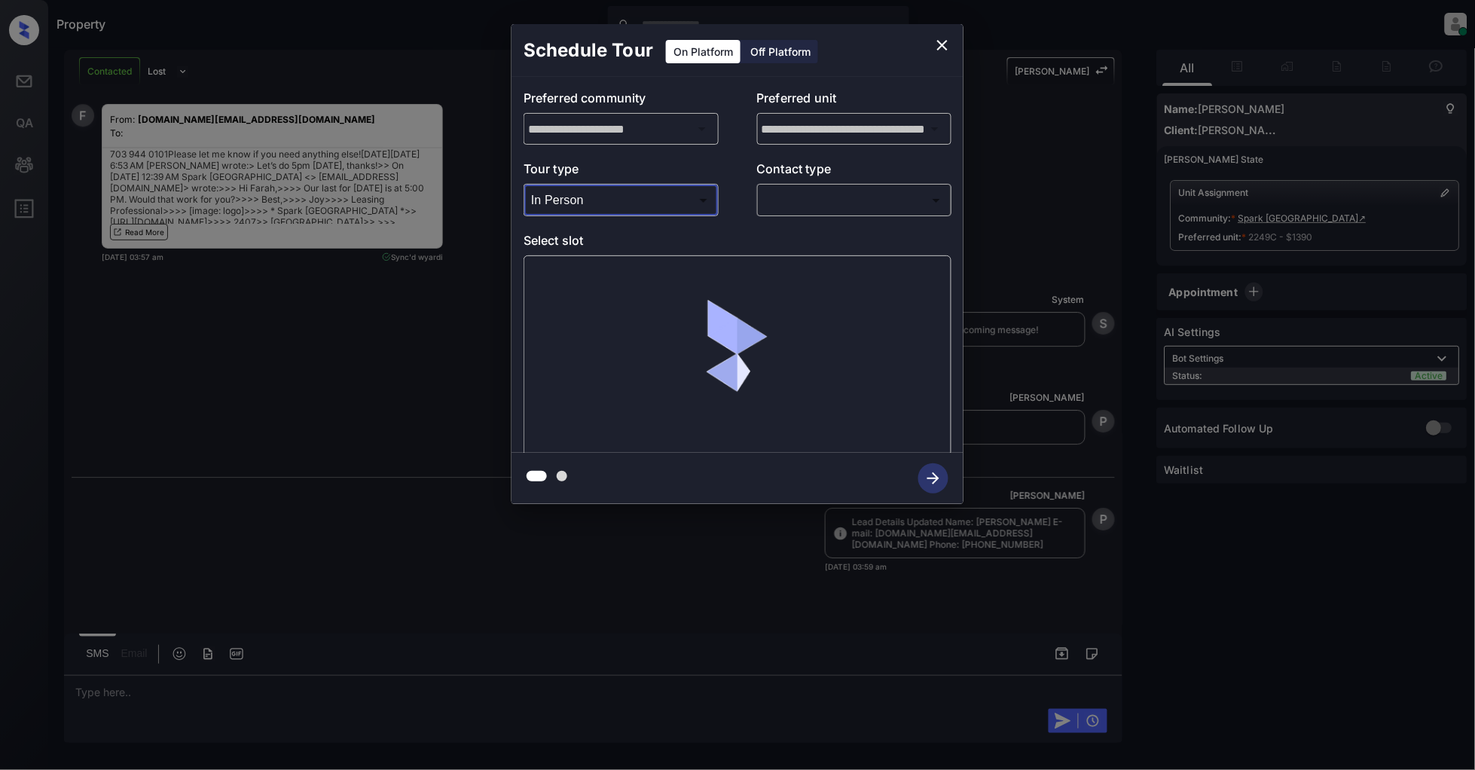
click at [797, 206] on body "Property Patrick Deasis Online Set yourself offline Set yourself on break Profi…" at bounding box center [737, 385] width 1475 height 770
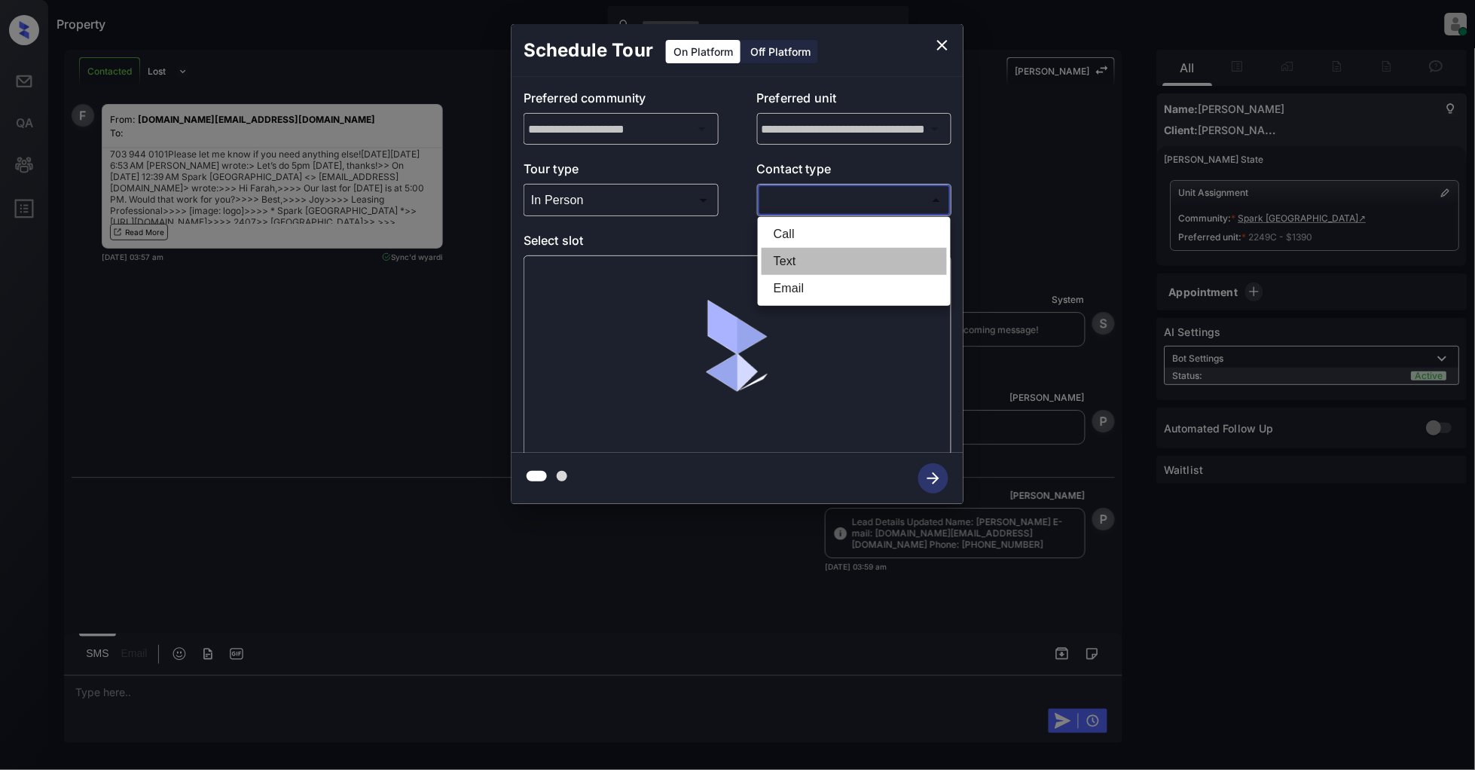
click at [795, 258] on li "Text" at bounding box center [854, 261] width 185 height 27
type input "****"
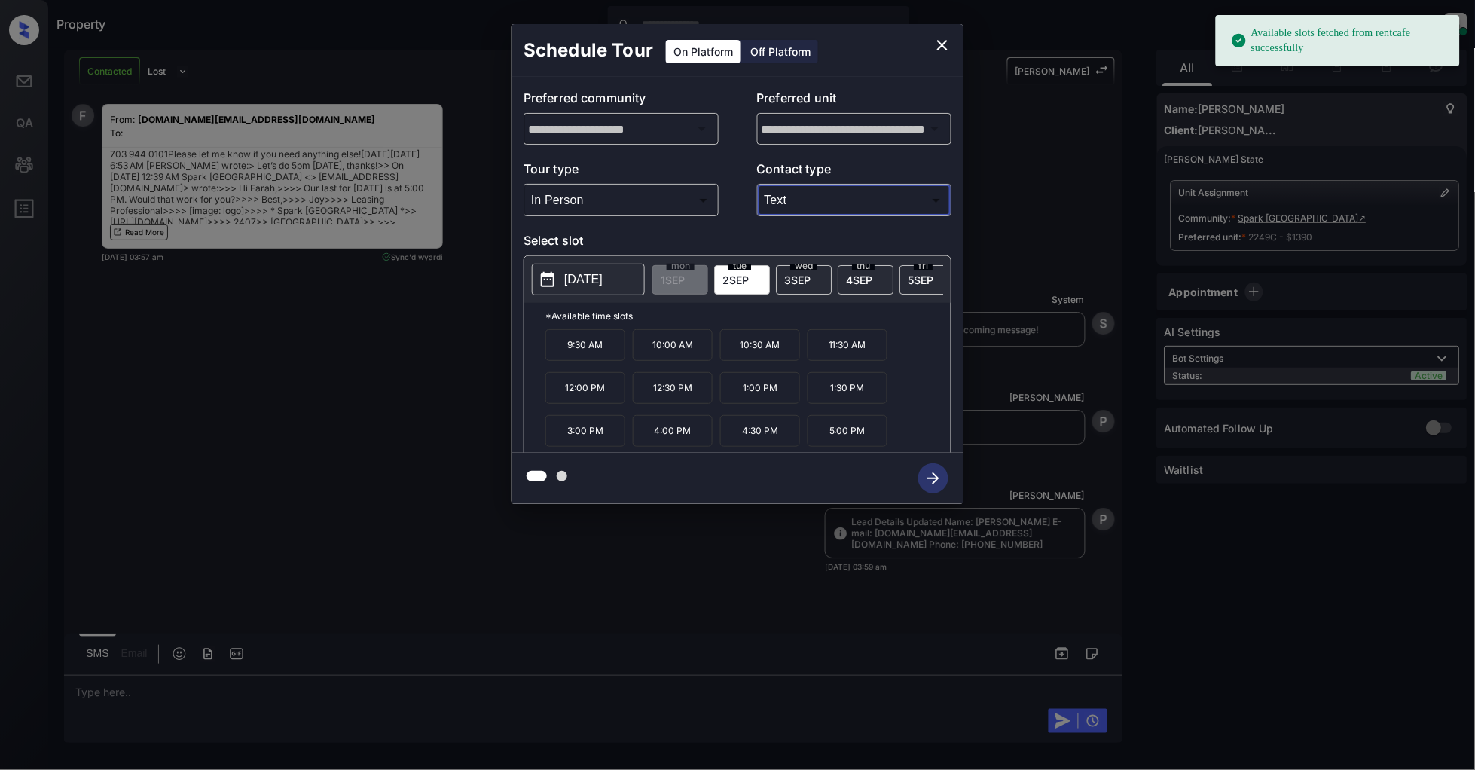
click at [802, 276] on span "3 SEP" at bounding box center [797, 279] width 26 height 13
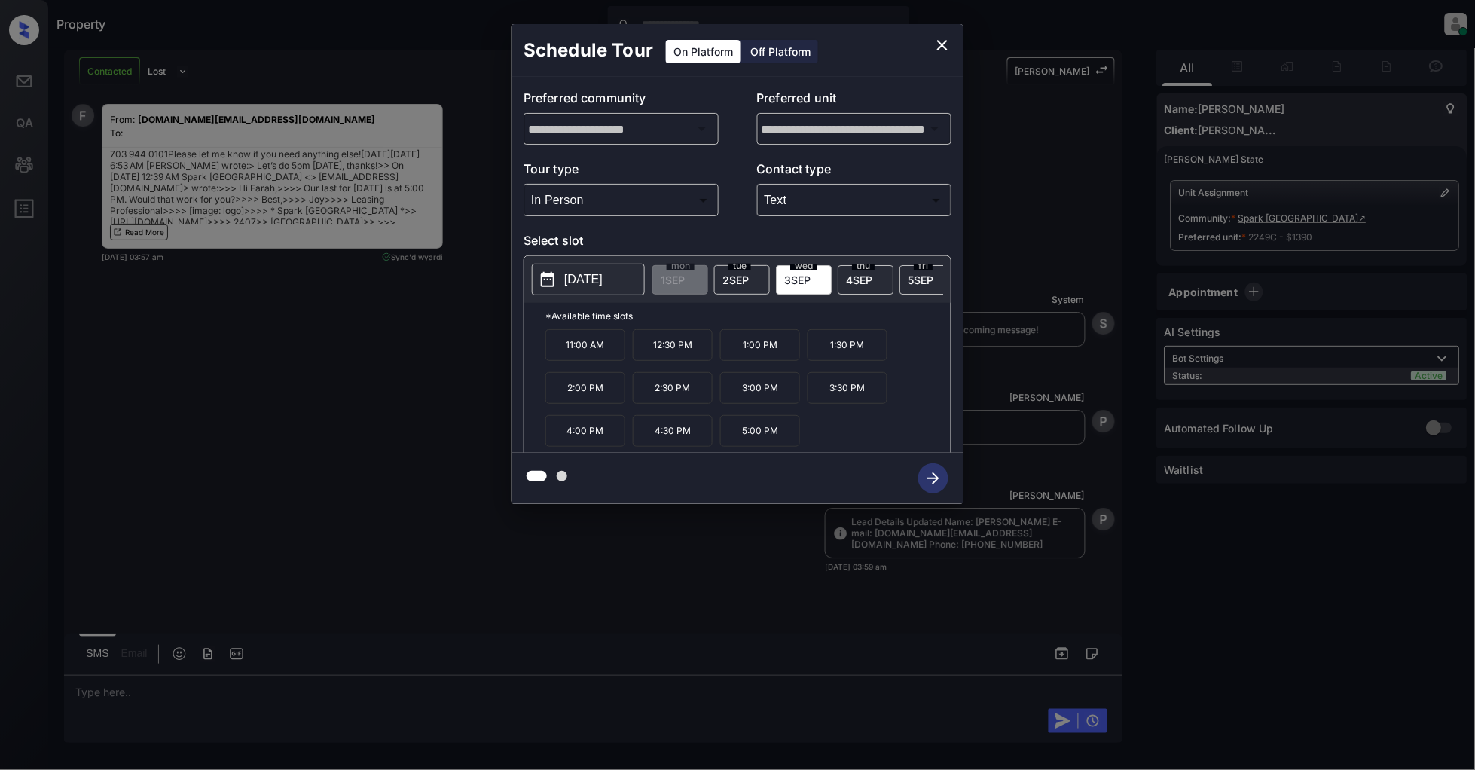
click at [776, 438] on p "5:00 PM" at bounding box center [760, 431] width 80 height 32
click at [935, 483] on icon "button" at bounding box center [933, 478] width 12 height 12
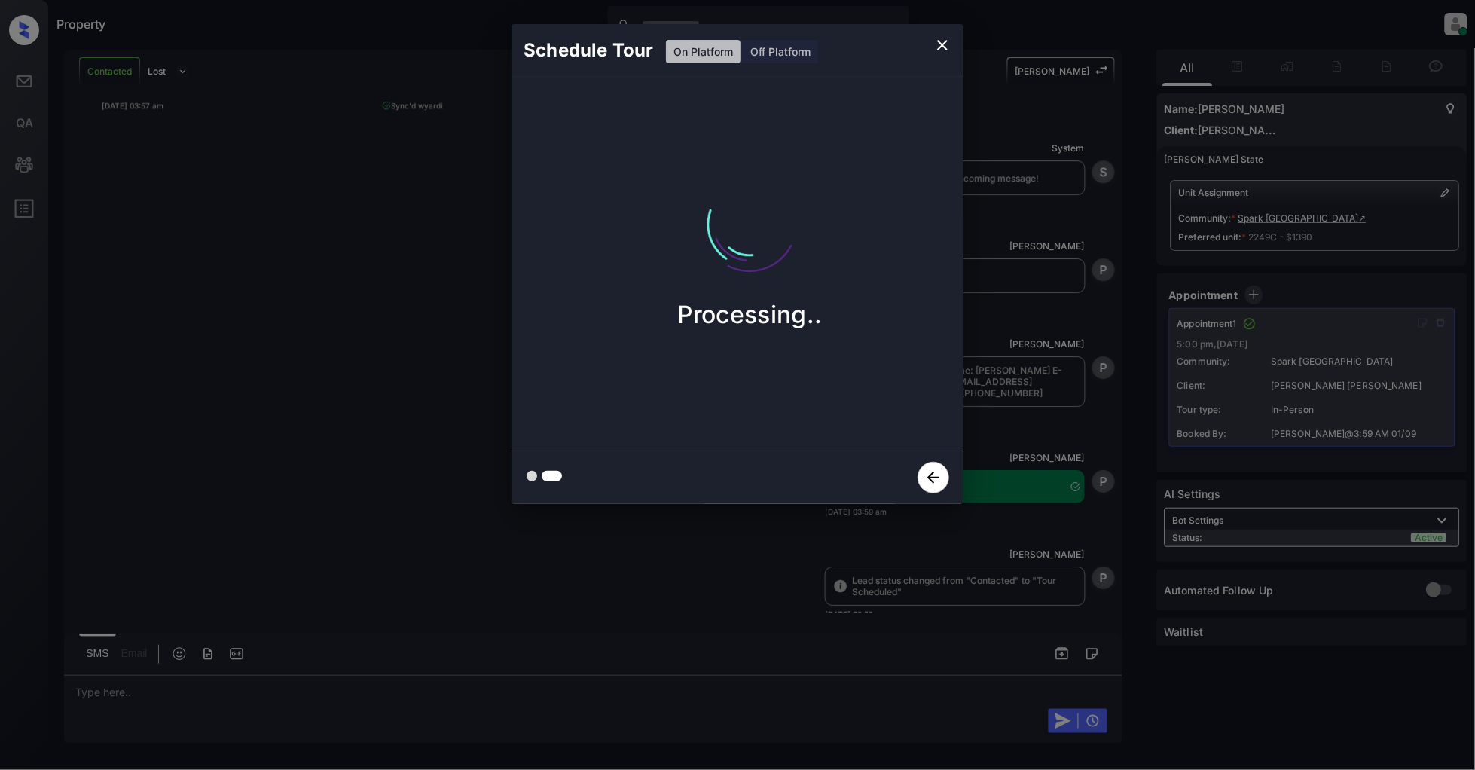
click at [946, 39] on icon "close" at bounding box center [942, 45] width 18 height 18
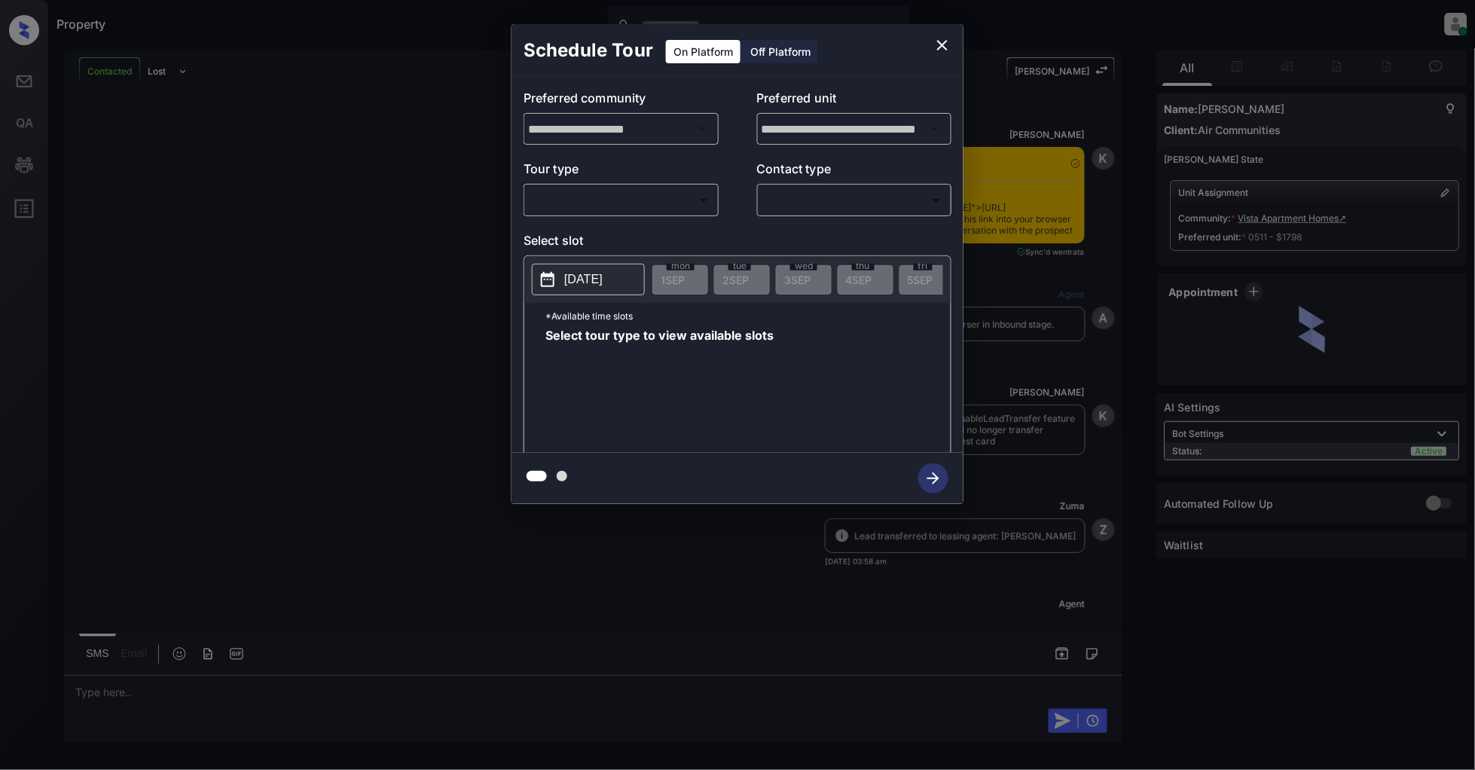
scroll to position [2265, 0]
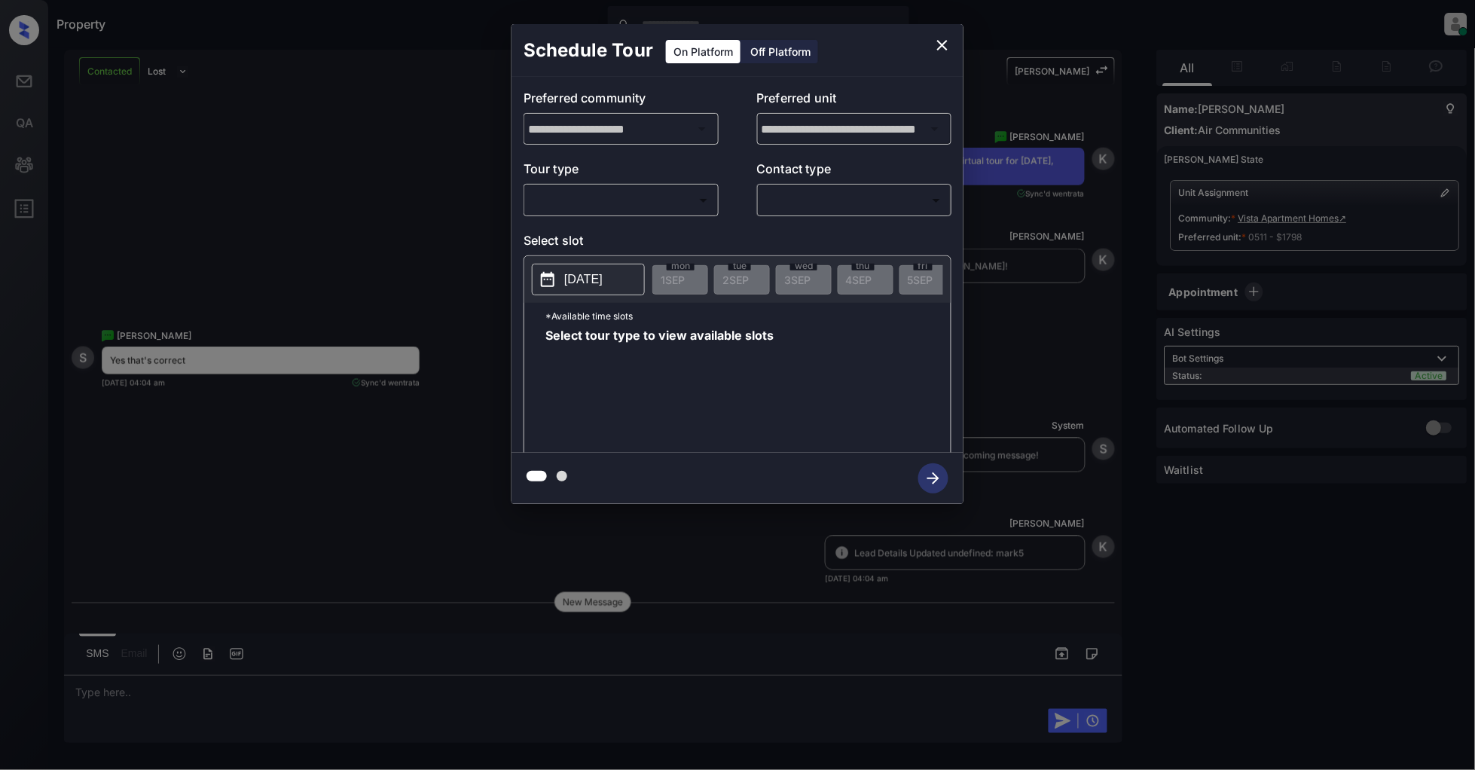
click at [616, 213] on div "​ ​" at bounding box center [621, 200] width 195 height 32
click at [615, 197] on body "Property Patrick Deasis Online Set yourself offline Set yourself on break Profi…" at bounding box center [737, 385] width 1475 height 770
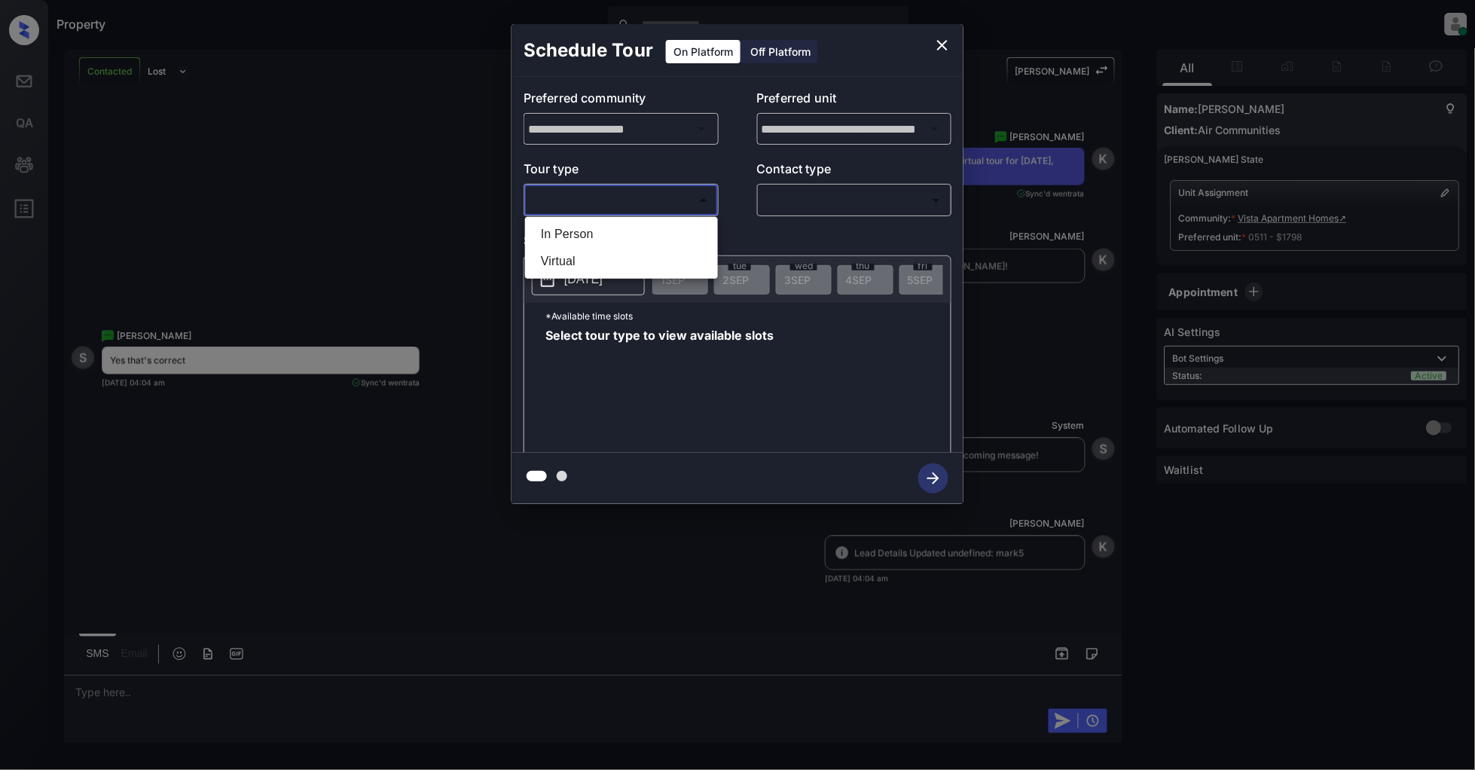
click at [575, 253] on li "Virtual" at bounding box center [621, 261] width 185 height 27
type input "*******"
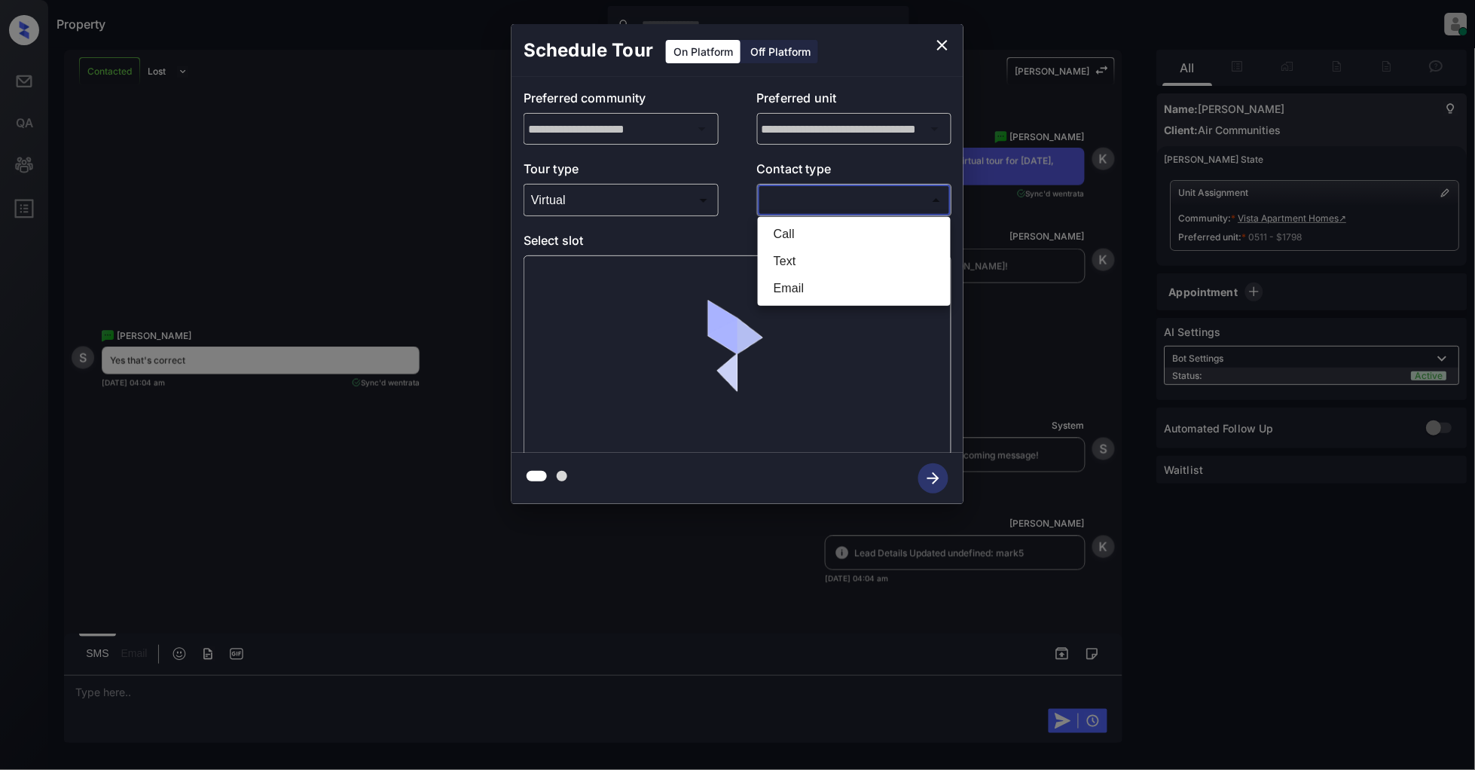
click at [853, 201] on body "Property Patrick Deasis Online Set yourself offline Set yourself on break Profi…" at bounding box center [737, 385] width 1475 height 770
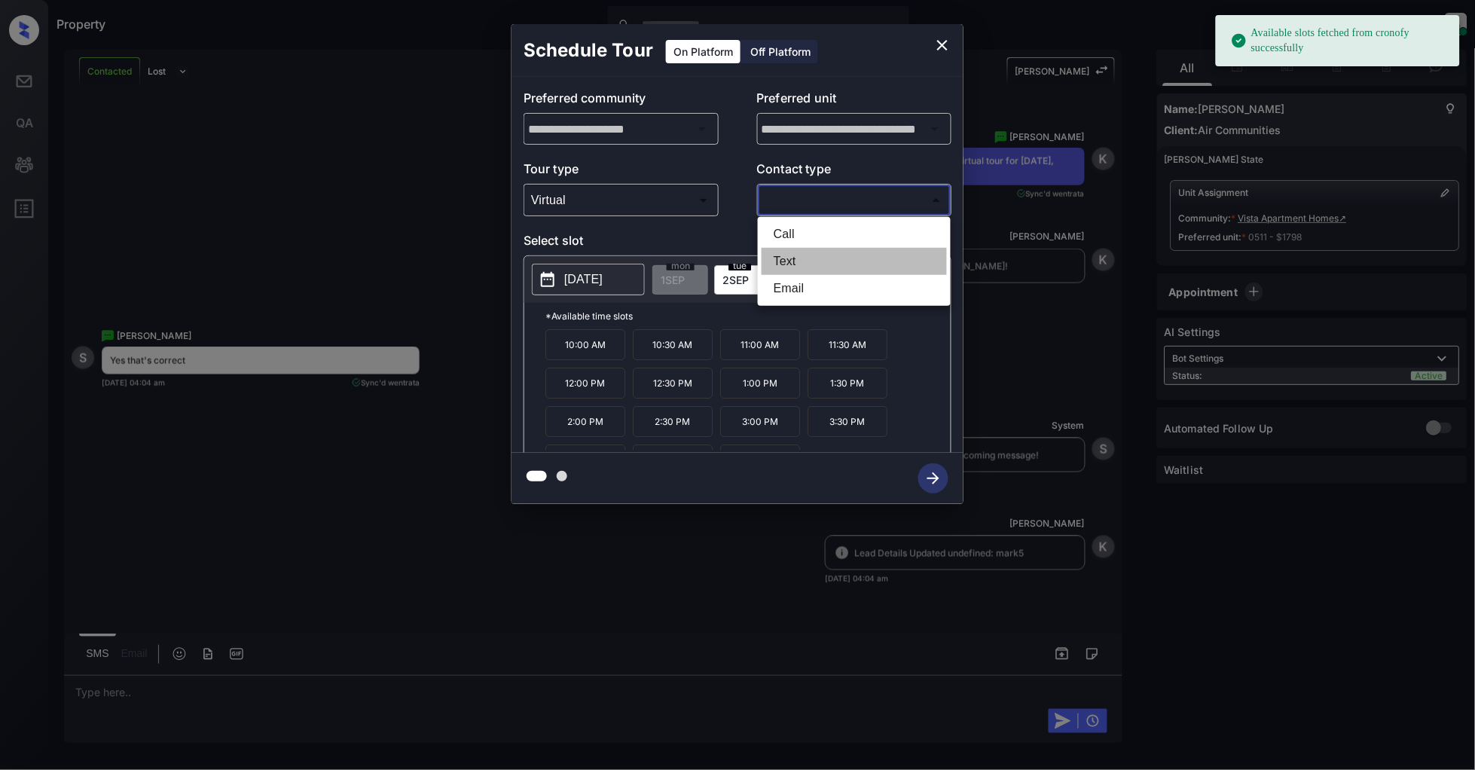
click at [803, 261] on li "Text" at bounding box center [854, 261] width 185 height 27
type input "****"
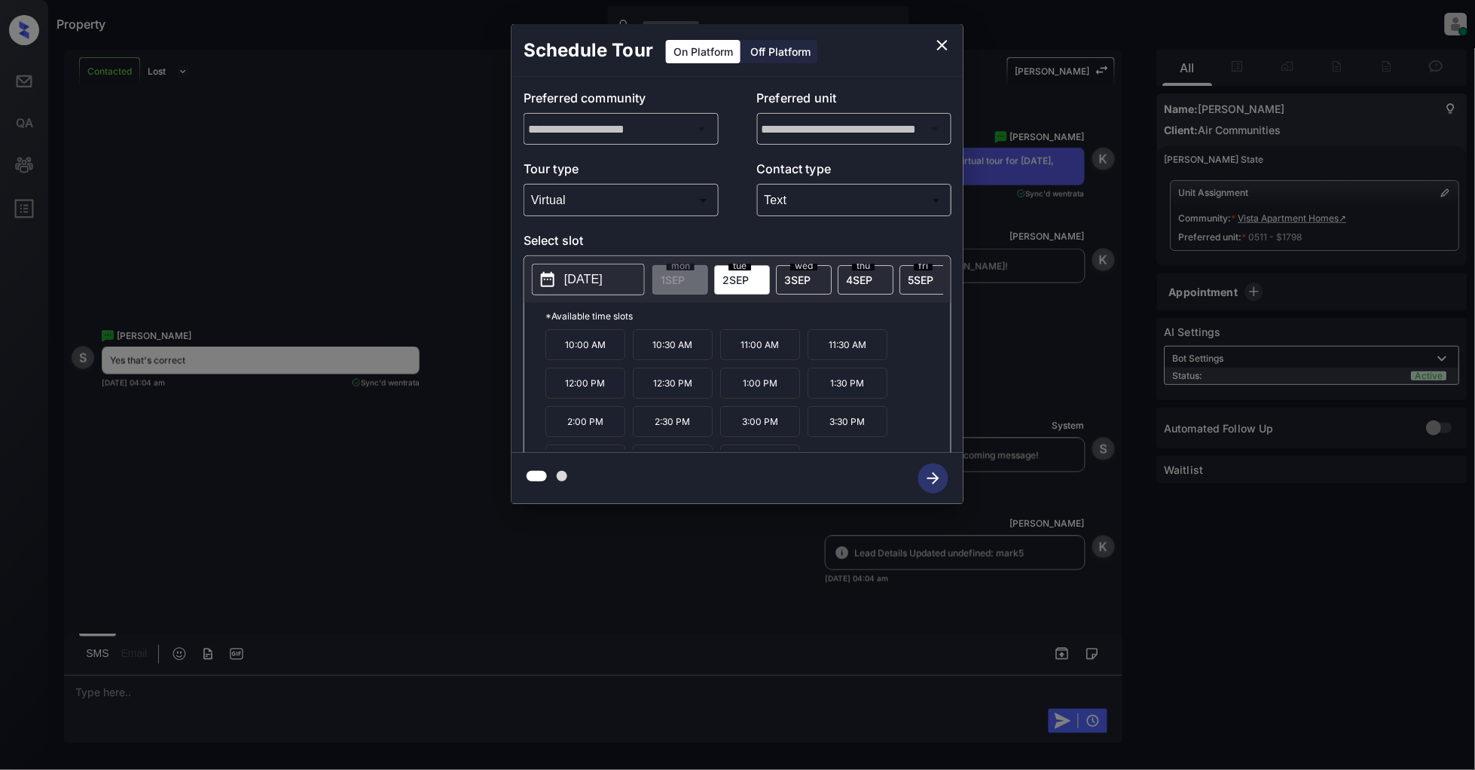
click at [874, 353] on p "11:30 AM" at bounding box center [848, 344] width 80 height 31
click at [364, 196] on div "**********" at bounding box center [737, 264] width 1475 height 528
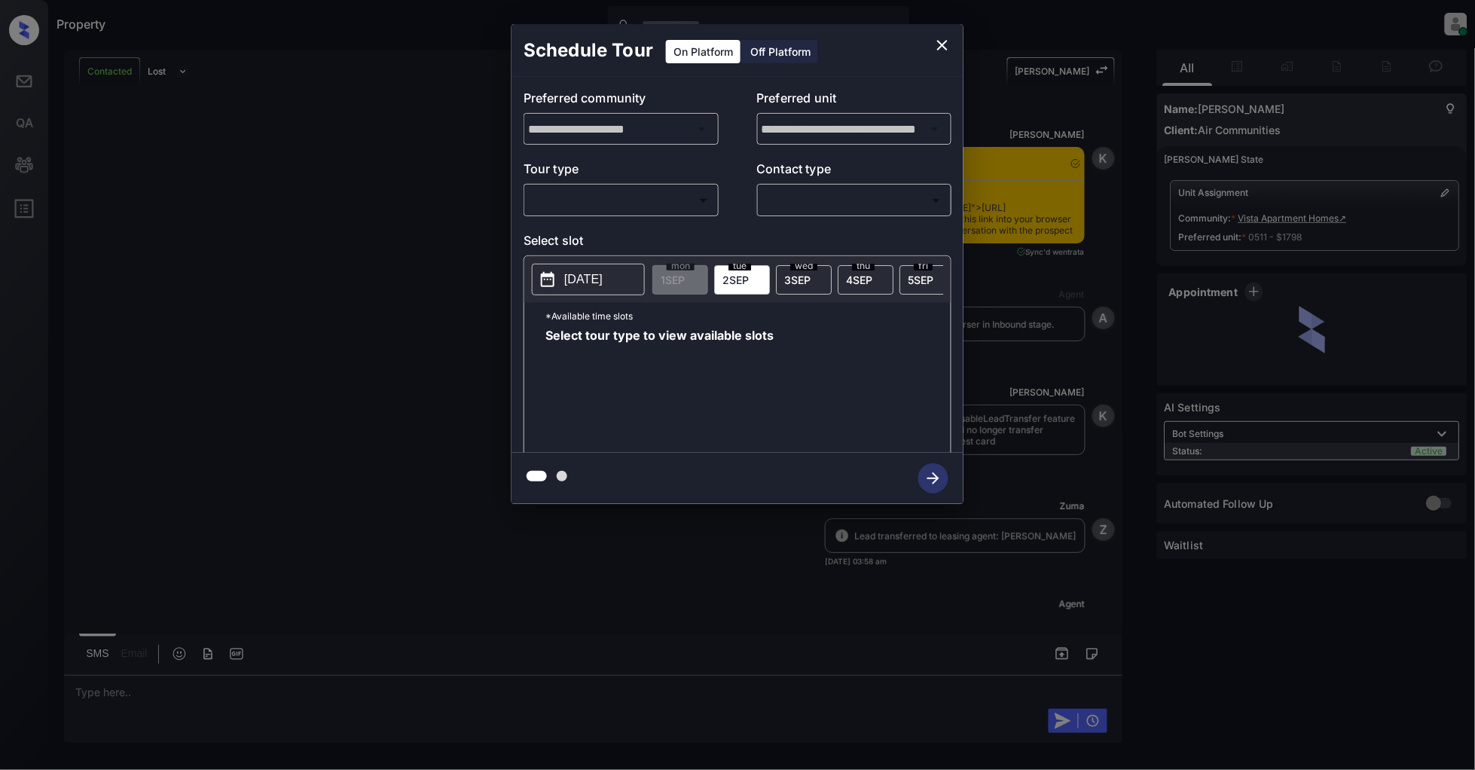
scroll to position [2265, 0]
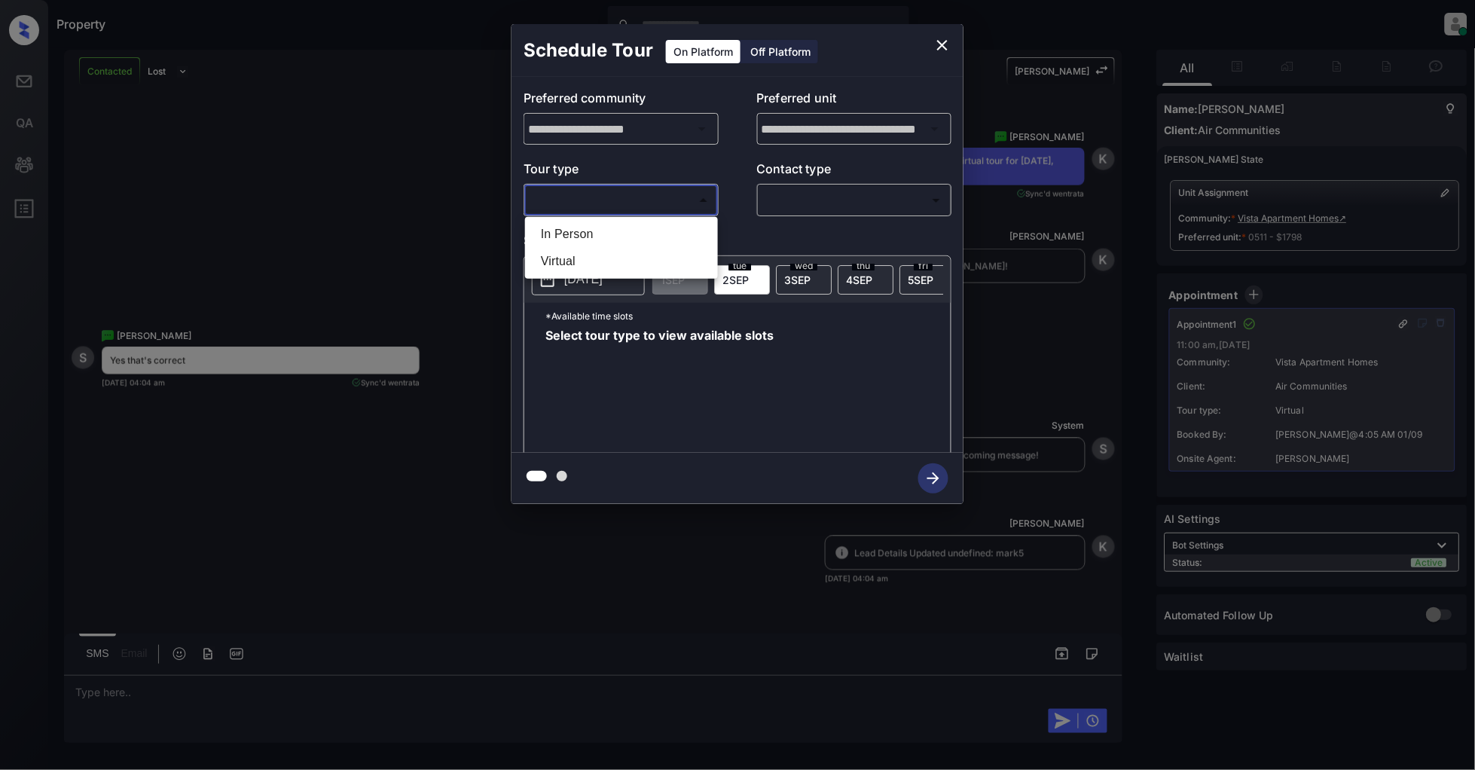
click at [620, 203] on body "Property [PERSON_NAME] Online Set yourself offline Set yourself on break Profil…" at bounding box center [737, 385] width 1475 height 770
click at [940, 45] on div at bounding box center [737, 385] width 1475 height 770
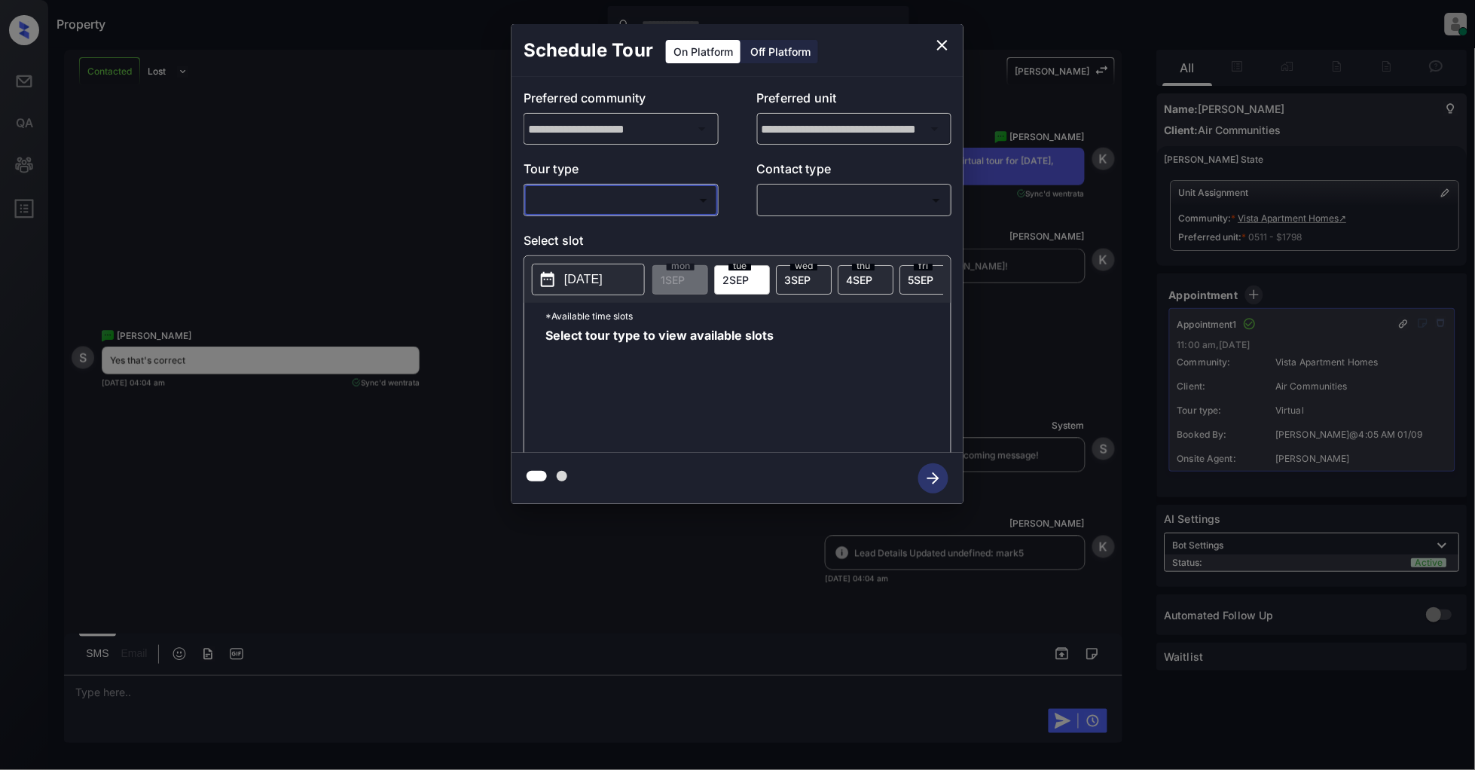
click at [940, 38] on icon "close" at bounding box center [942, 45] width 18 height 18
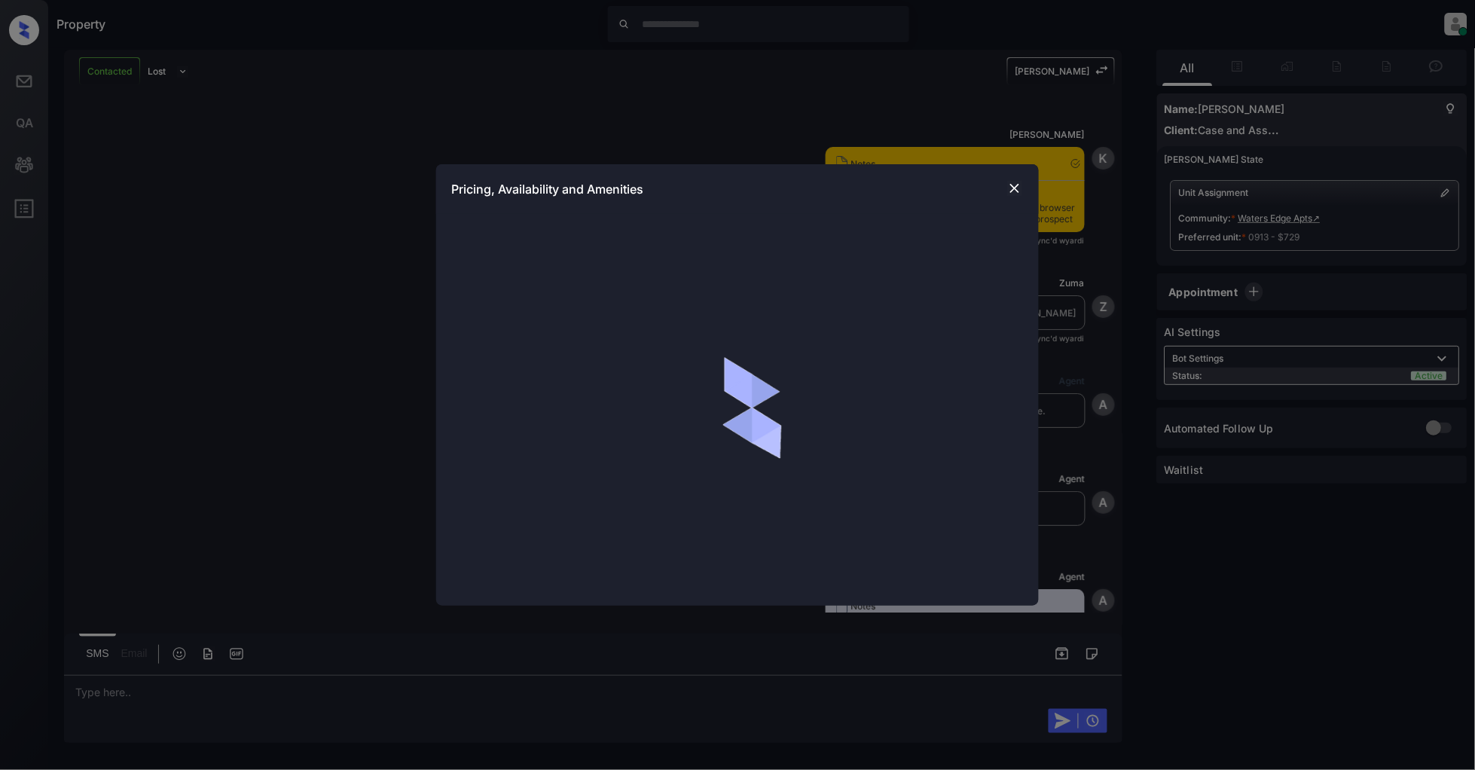
scroll to position [6285, 0]
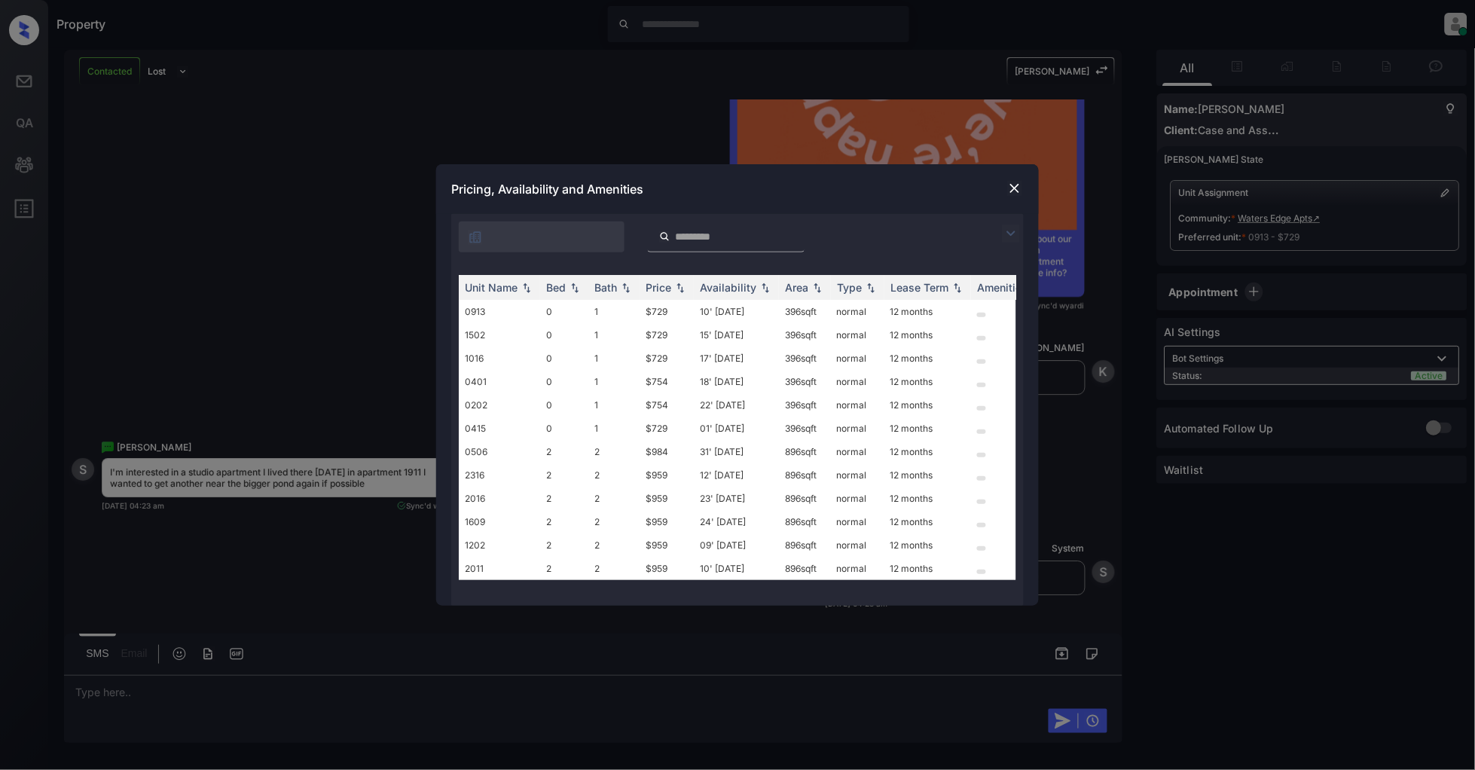
click at [1006, 236] on img at bounding box center [1011, 233] width 18 height 18
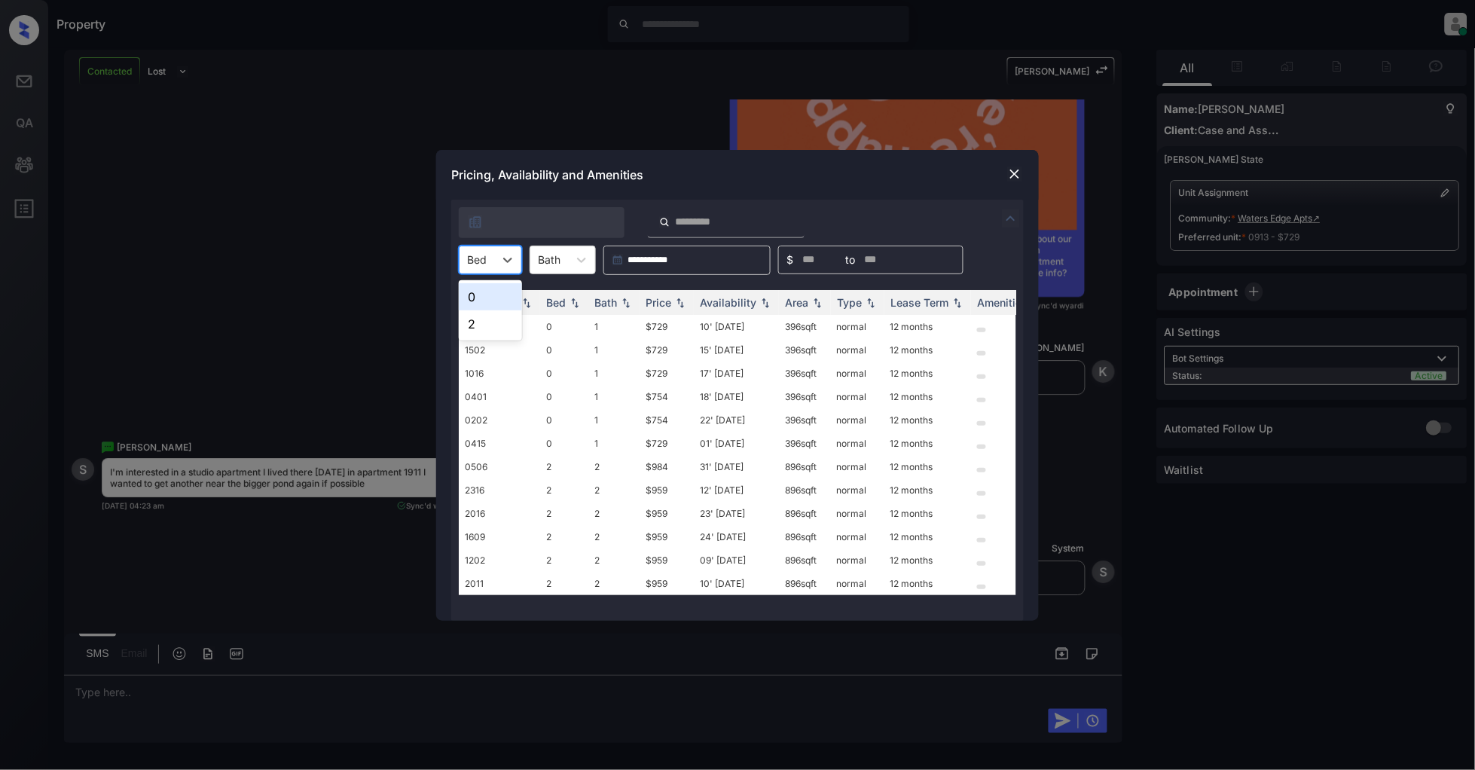
click at [484, 267] on div at bounding box center [477, 260] width 20 height 16
click at [485, 295] on div "0" at bounding box center [490, 296] width 63 height 27
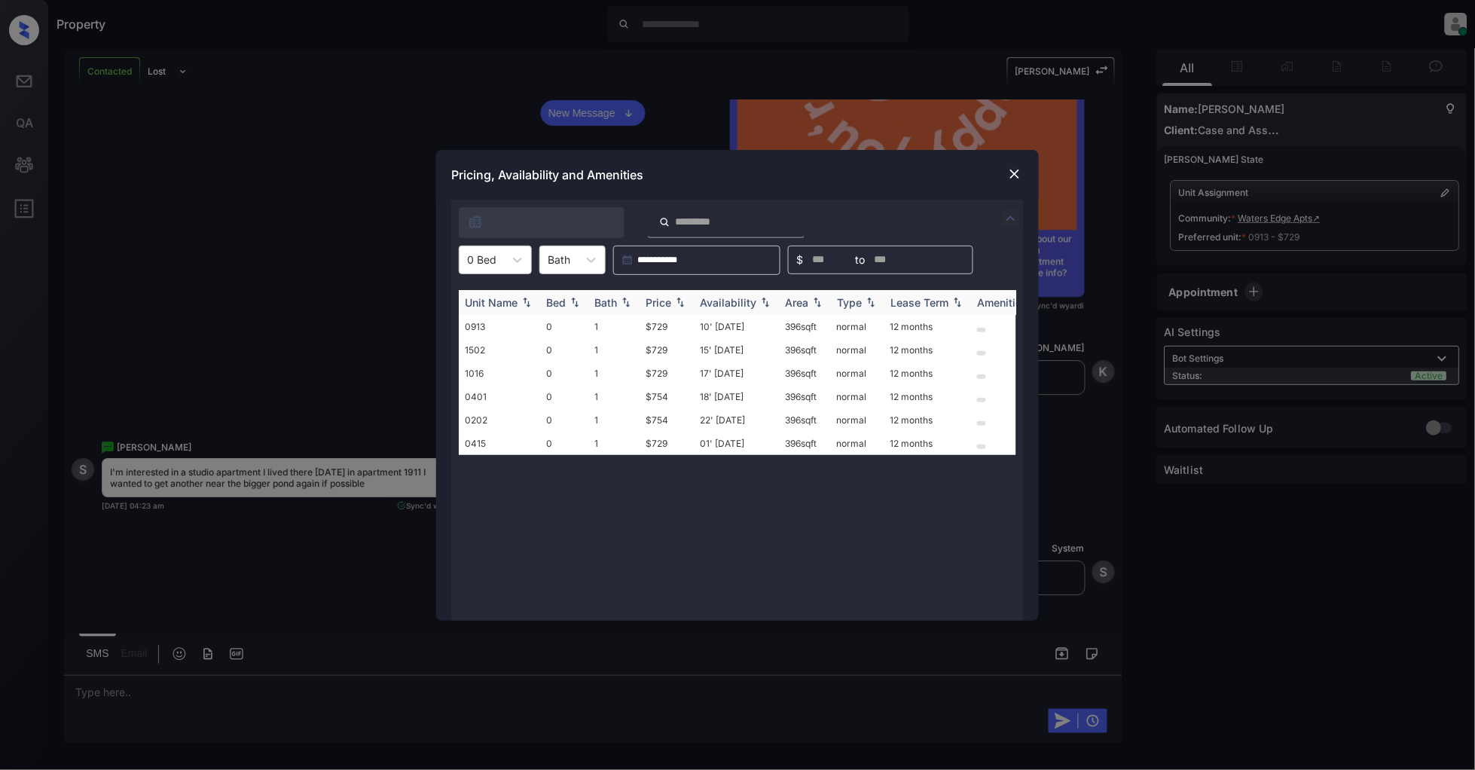
click at [679, 300] on img at bounding box center [680, 302] width 15 height 11
click at [1018, 176] on img at bounding box center [1014, 173] width 15 height 15
